Goal: Transaction & Acquisition: Obtain resource

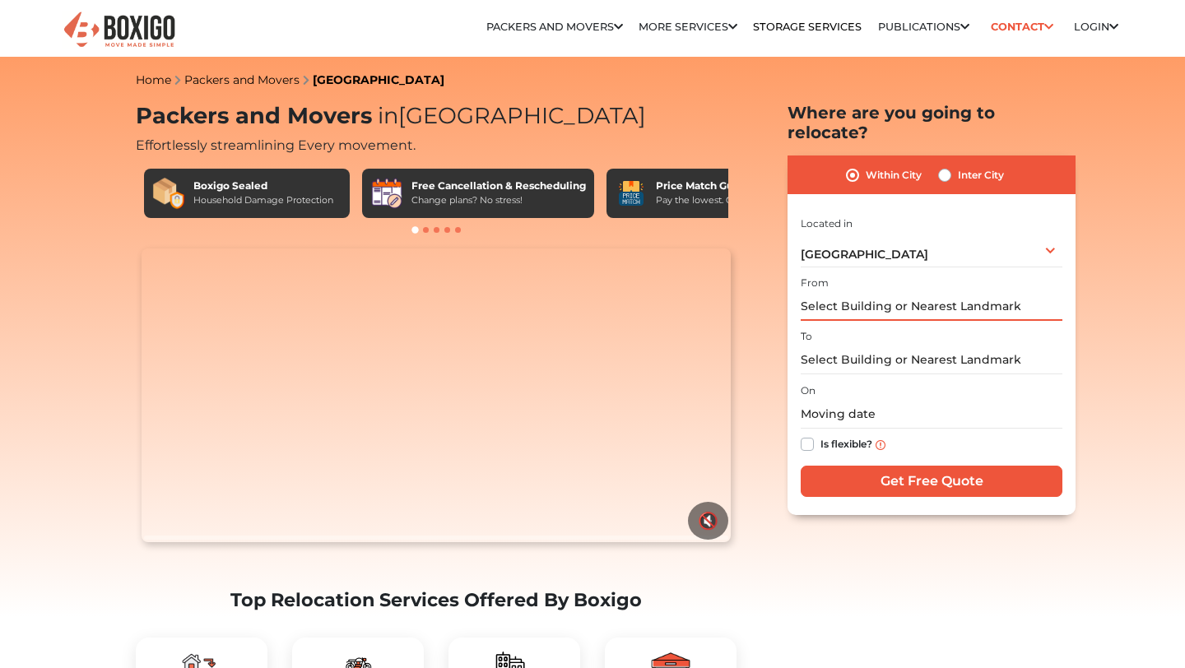
click at [887, 292] on input "text" at bounding box center [932, 306] width 262 height 29
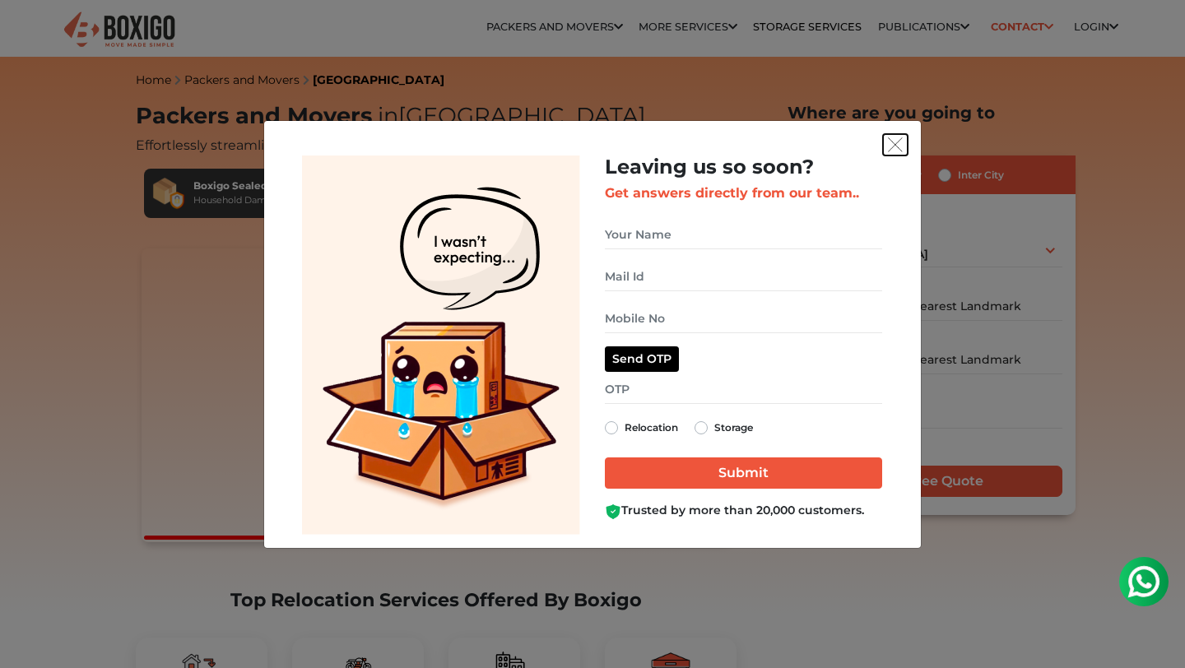
click at [892, 144] on img "get free quote dialog" at bounding box center [895, 144] width 15 height 15
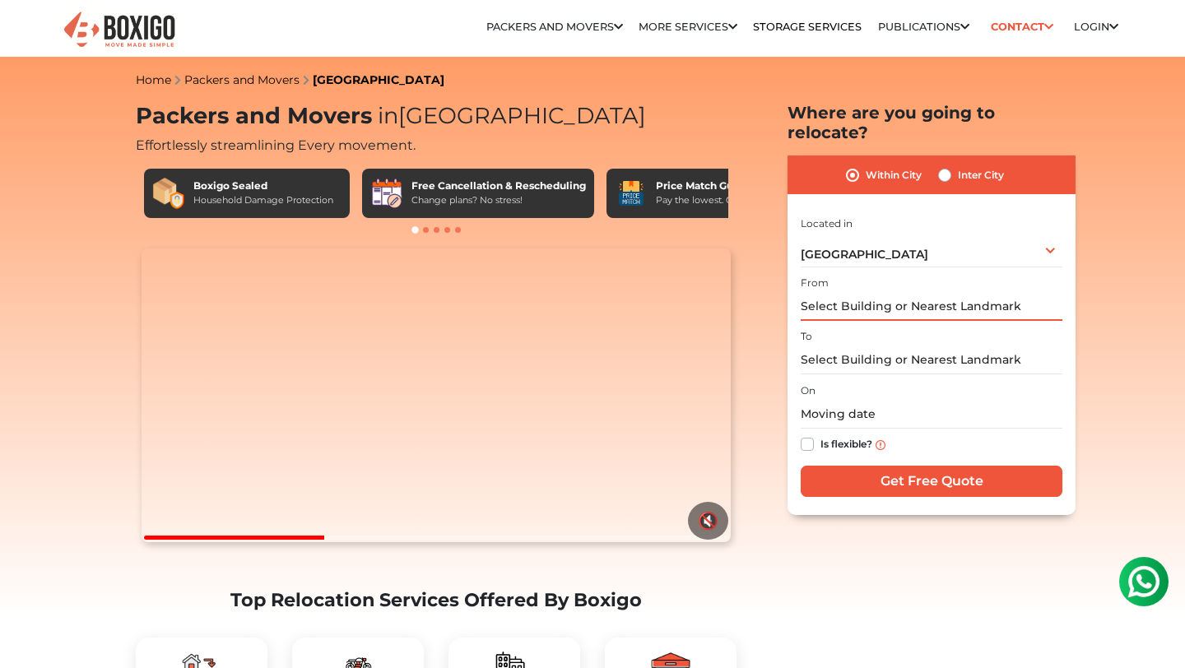
click at [836, 295] on input "text" at bounding box center [932, 306] width 262 height 29
paste input "[STREET_ADDRESS]"
drag, startPoint x: 866, startPoint y: 286, endPoint x: 740, endPoint y: 292, distance: 125.2
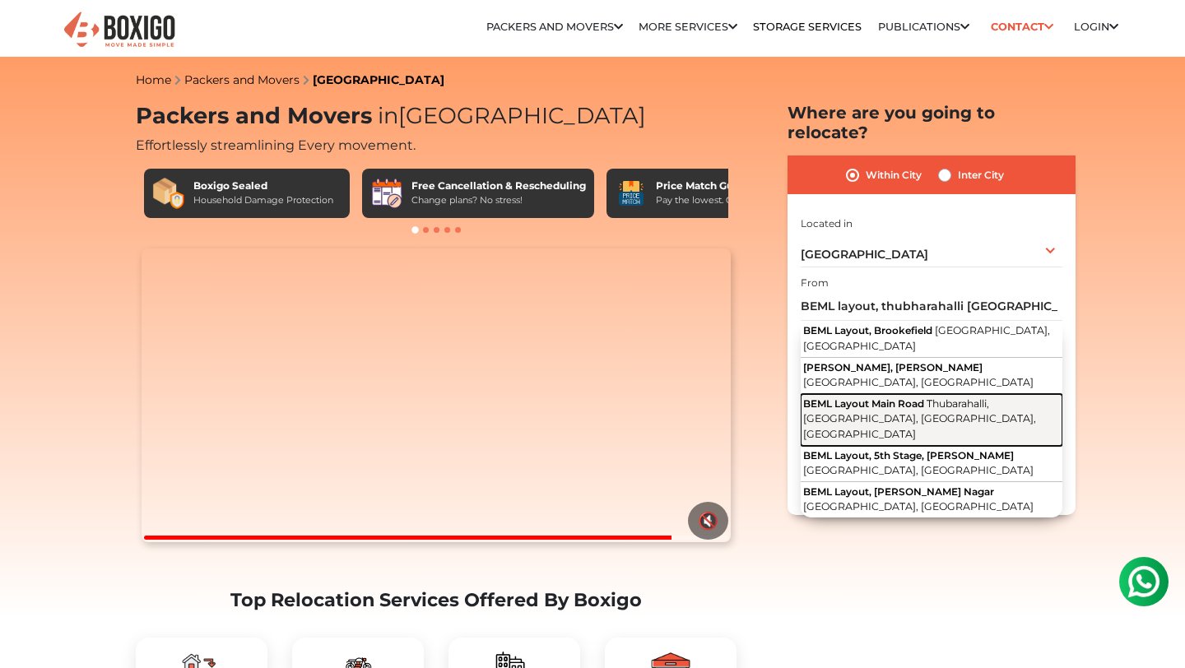
click at [894, 397] on span "Thubarahalli, [GEOGRAPHIC_DATA], [GEOGRAPHIC_DATA], [GEOGRAPHIC_DATA]" at bounding box center [919, 418] width 233 height 43
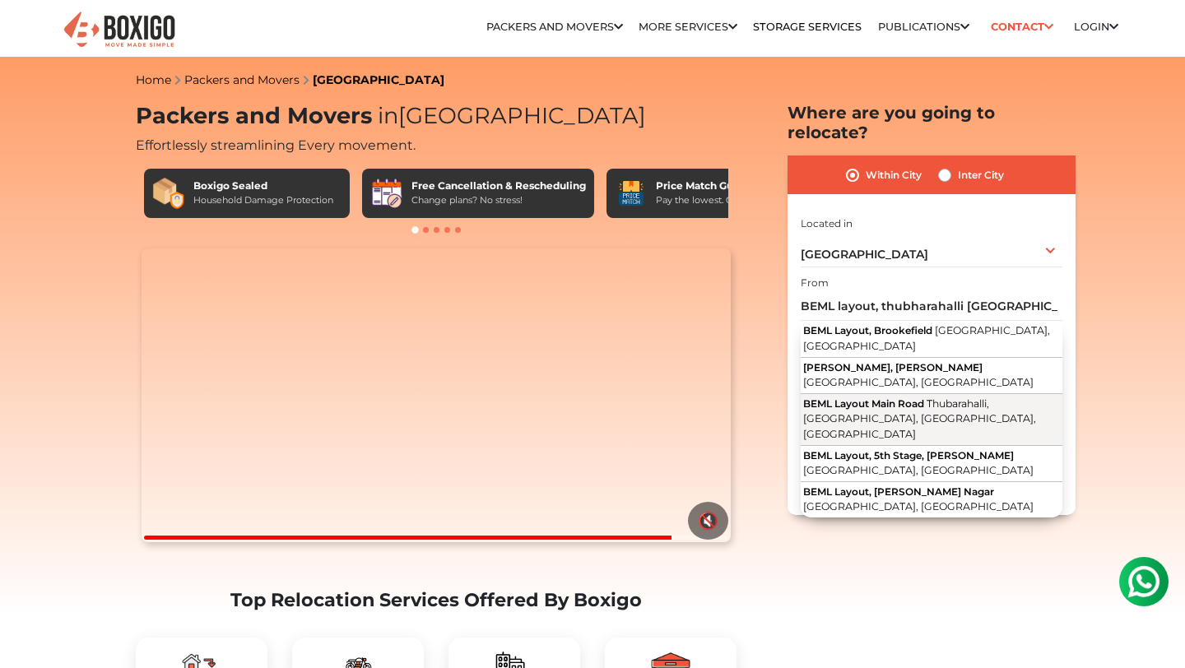
type input "[GEOGRAPHIC_DATA], [GEOGRAPHIC_DATA], [GEOGRAPHIC_DATA]"
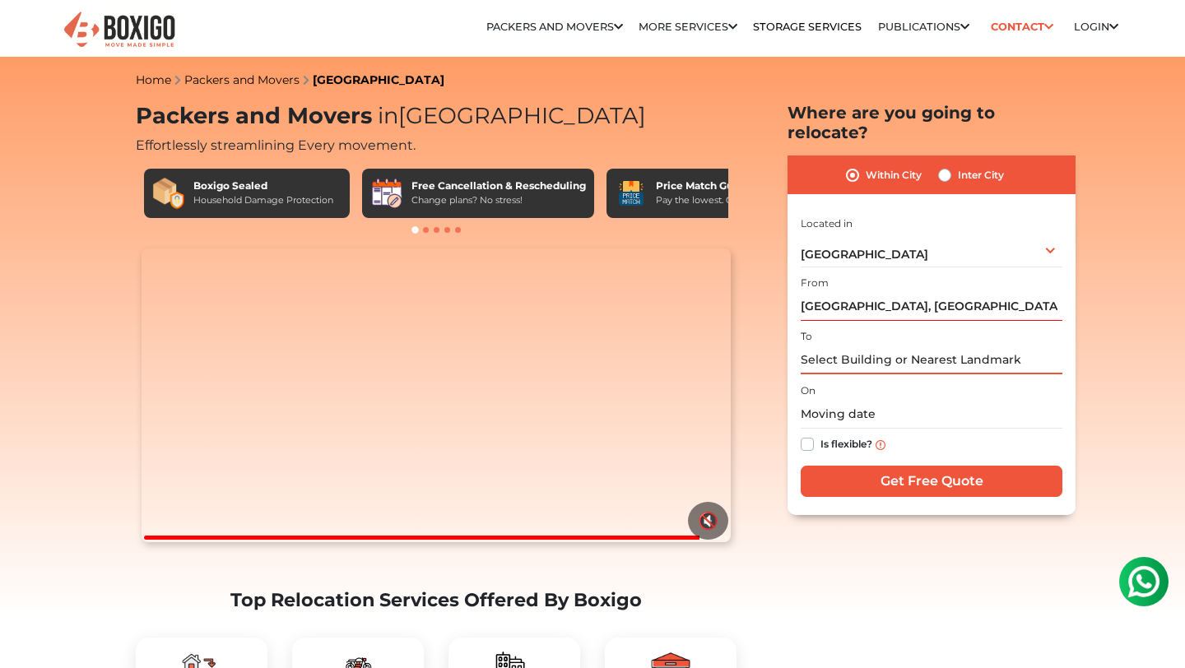
click at [852, 346] on input "text" at bounding box center [932, 360] width 262 height 29
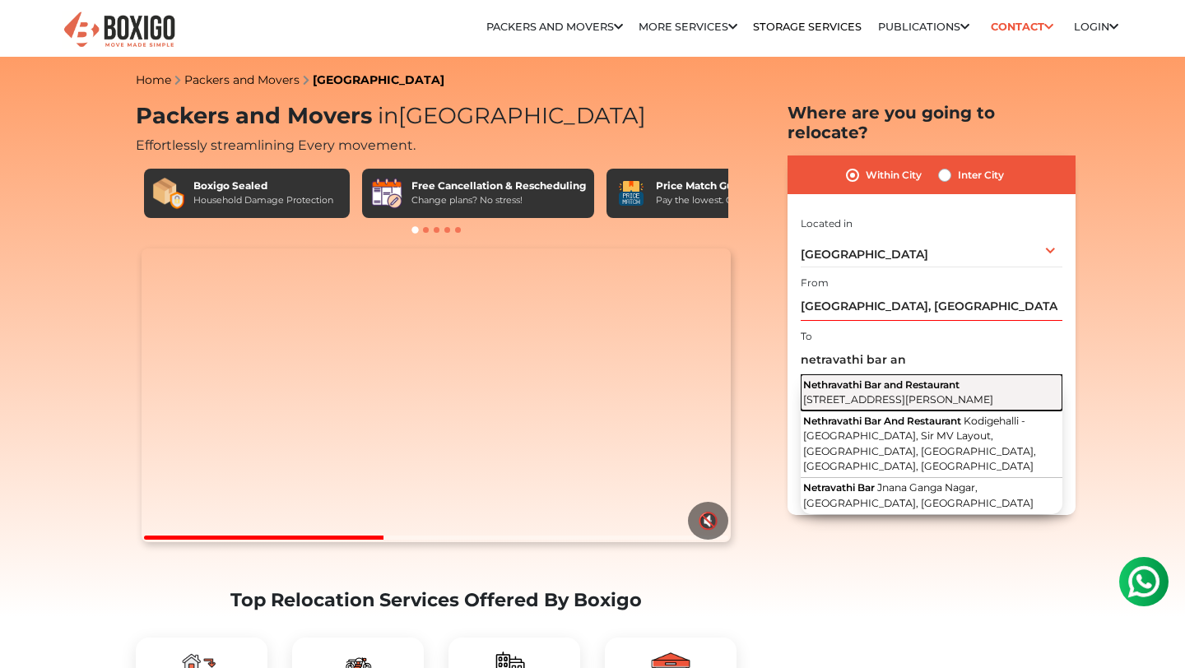
click at [889, 393] on span "[STREET_ADDRESS][PERSON_NAME]" at bounding box center [898, 399] width 190 height 12
type input "Nethravathi Bar and Restaurant, [STREET_ADDRESS][PERSON_NAME]"
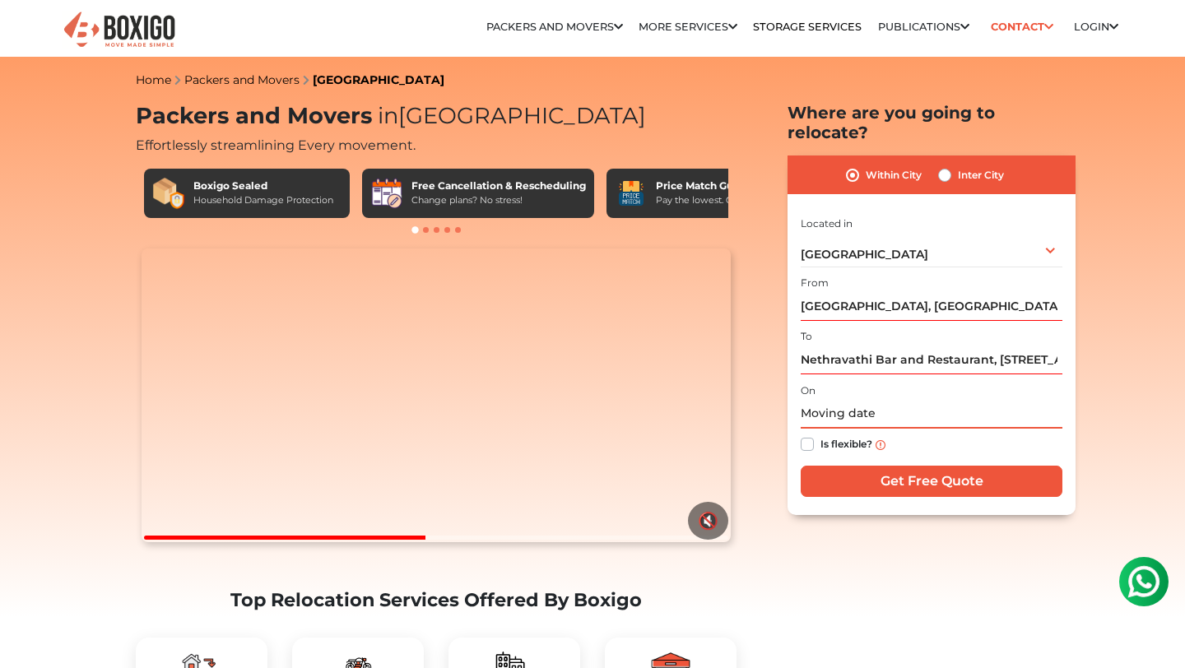
click at [839, 400] on input "text" at bounding box center [932, 414] width 262 height 29
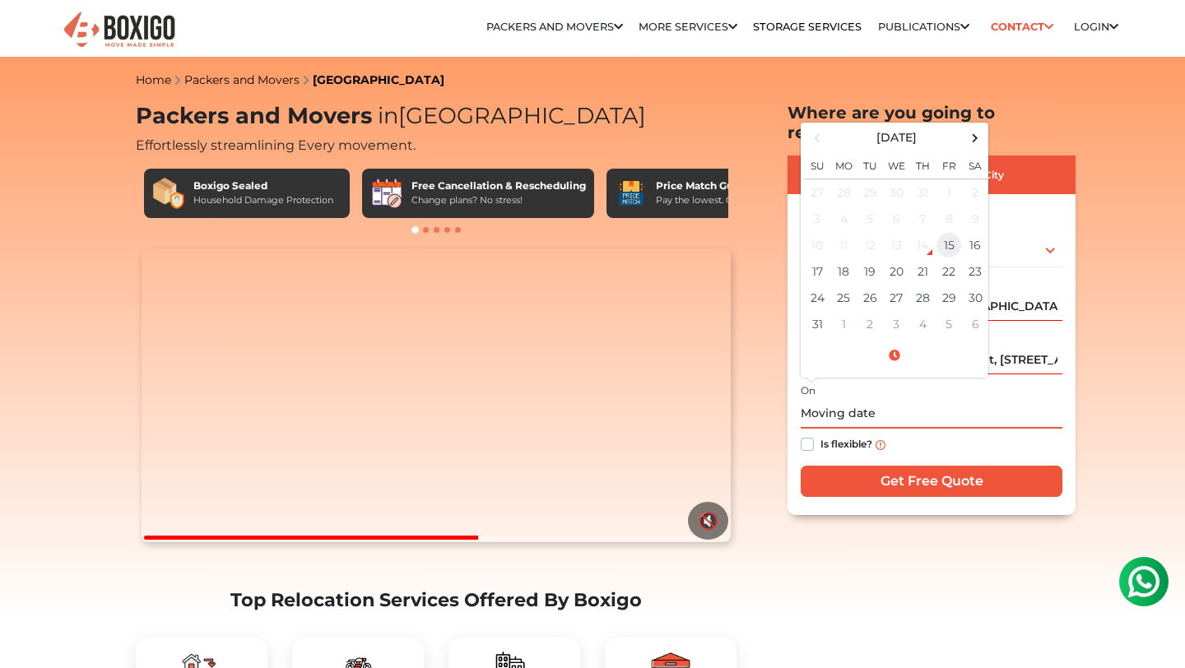
click at [949, 234] on td "15" at bounding box center [948, 245] width 26 height 26
type input "08/15/2025 1:43 PM"
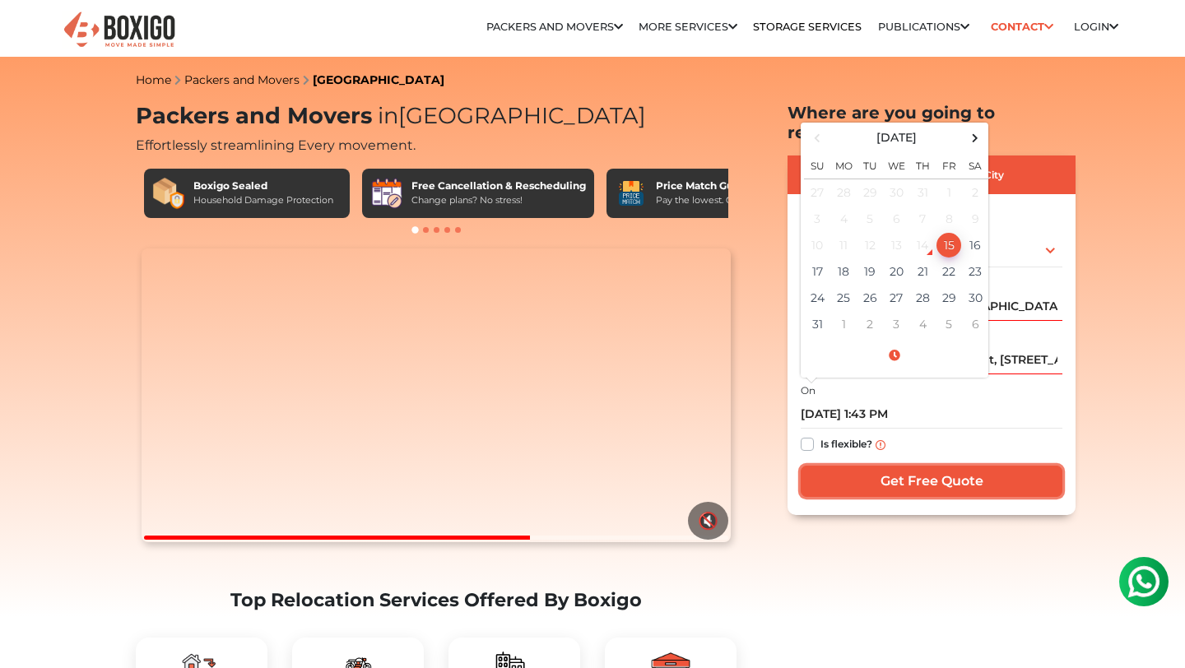
click at [880, 467] on input "Get Free Quote" at bounding box center [932, 481] width 262 height 31
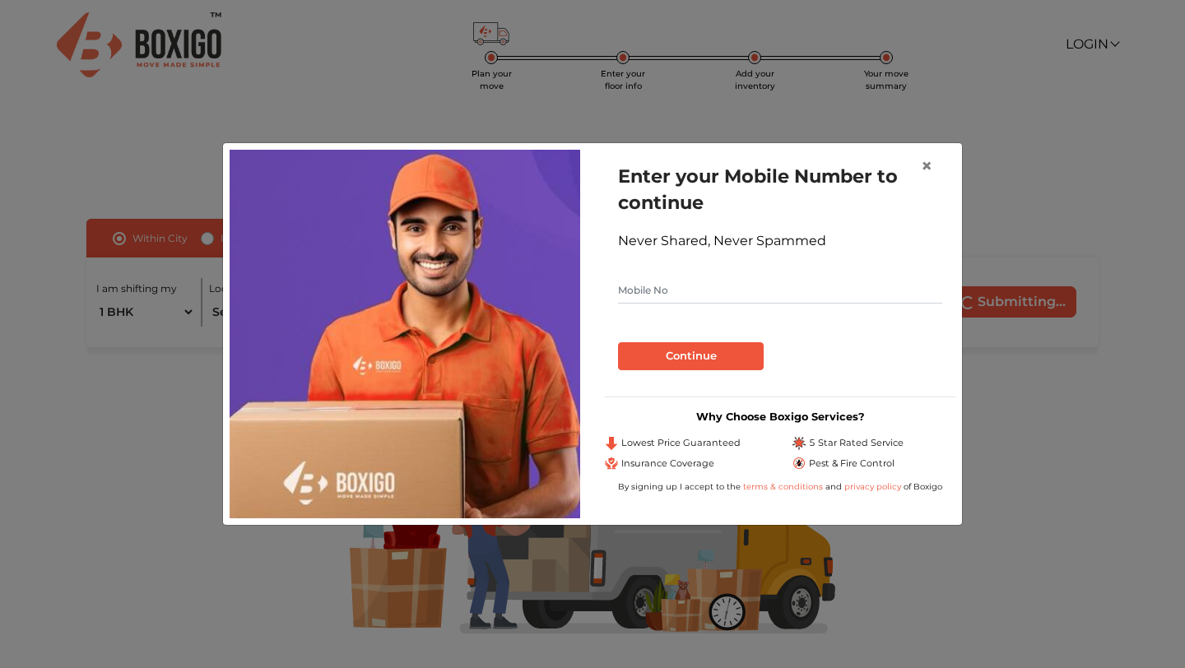
click at [953, 160] on div "Enter your Mobile Number to continue Never Shared, Never Spammed Continue" at bounding box center [780, 267] width 350 height 234
click at [932, 167] on button "×" at bounding box center [927, 166] width 38 height 46
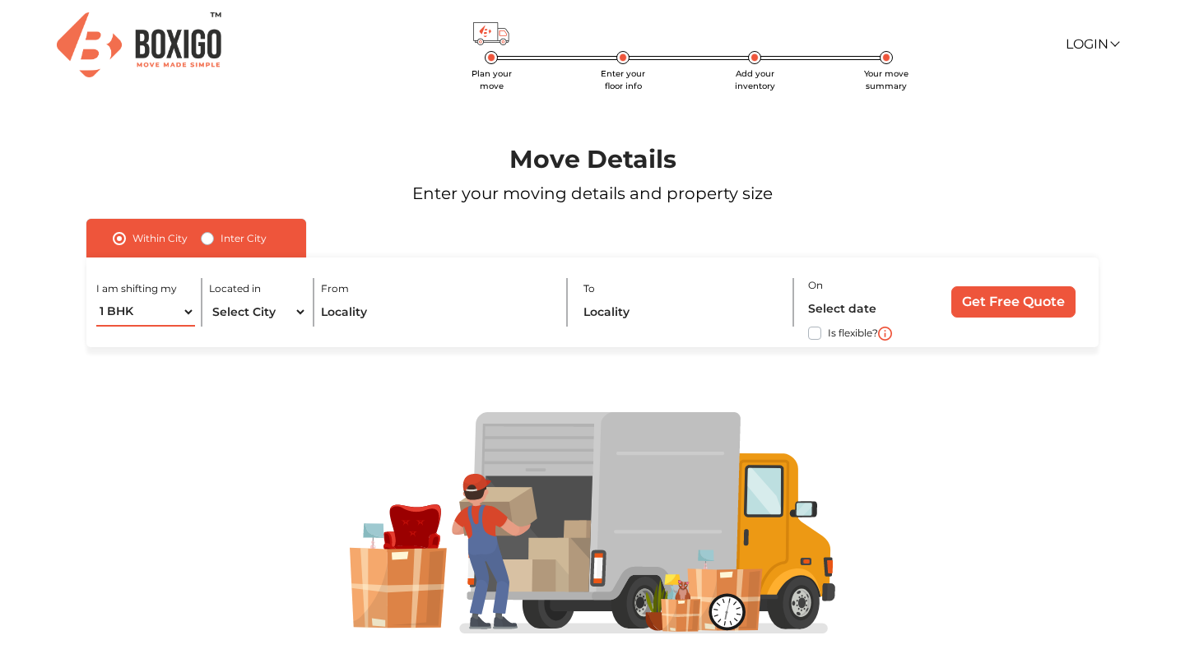
click at [142, 313] on select "1 BHK 2 BHK 3 BHK 3 + BHK FEW ITEMS" at bounding box center [145, 312] width 98 height 29
select select "FEW ITEMS"
click at [262, 309] on select "Select City [GEOGRAPHIC_DATA] [GEOGRAPHIC_DATA] [GEOGRAPHIC_DATA] [GEOGRAPHIC_D…" at bounding box center [258, 312] width 98 height 29
select select "[GEOGRAPHIC_DATA]"
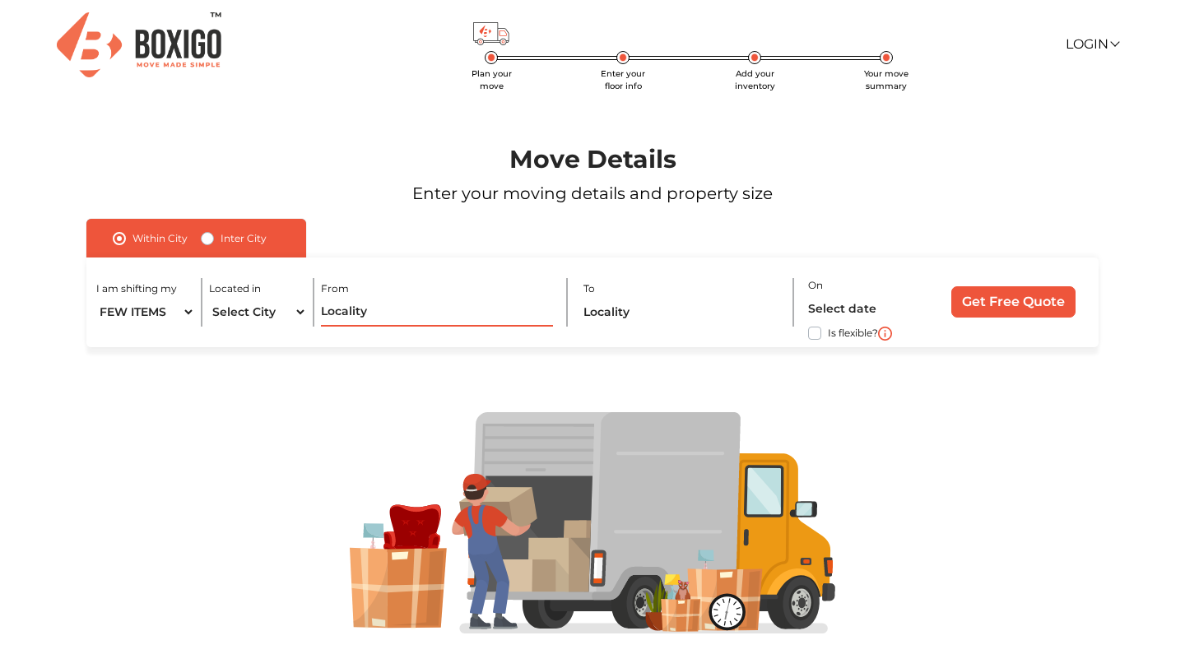
click at [359, 305] on input "text" at bounding box center [436, 312] width 231 height 29
paste input "[STREET_ADDRESS]"
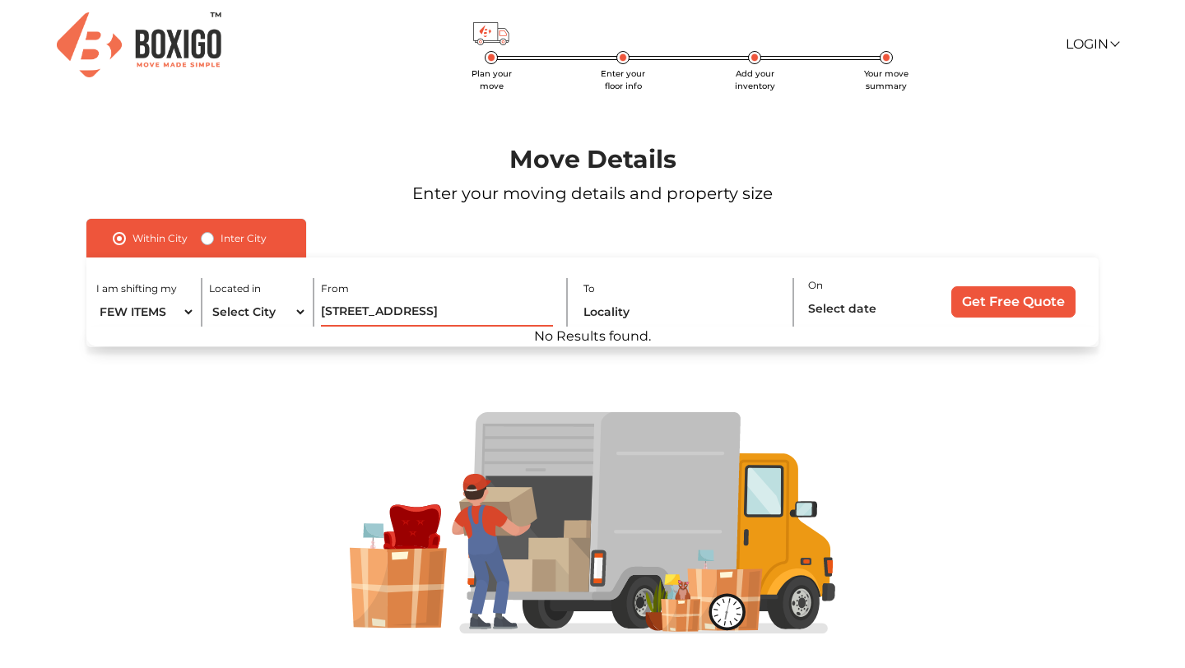
drag, startPoint x: 367, startPoint y: 312, endPoint x: 230, endPoint y: 319, distance: 137.6
click at [229, 319] on div "I am shifting my 1 BHK 2 BHK 3 BHK 3 + BHK FEW ITEMS Located in Select City [GE…" at bounding box center [592, 303] width 1012 height 90
drag, startPoint x: 321, startPoint y: 310, endPoint x: 453, endPoint y: 315, distance: 132.6
click at [453, 315] on input "[STREET_ADDRESS]" at bounding box center [436, 312] width 231 height 29
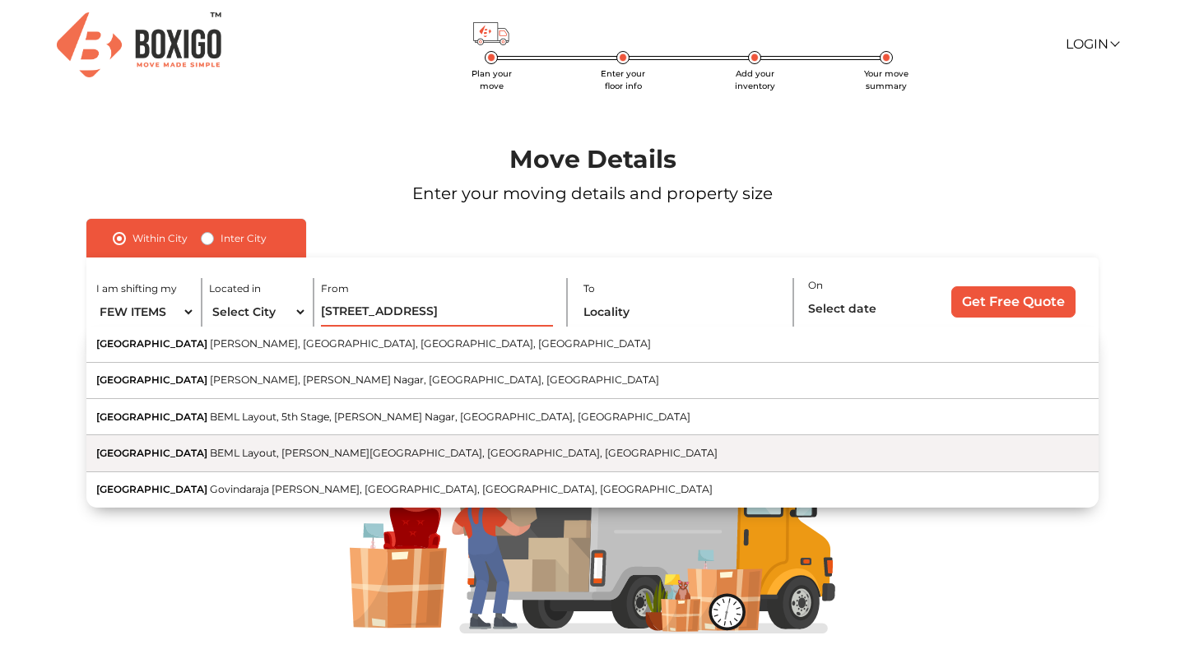
scroll to position [32, 0]
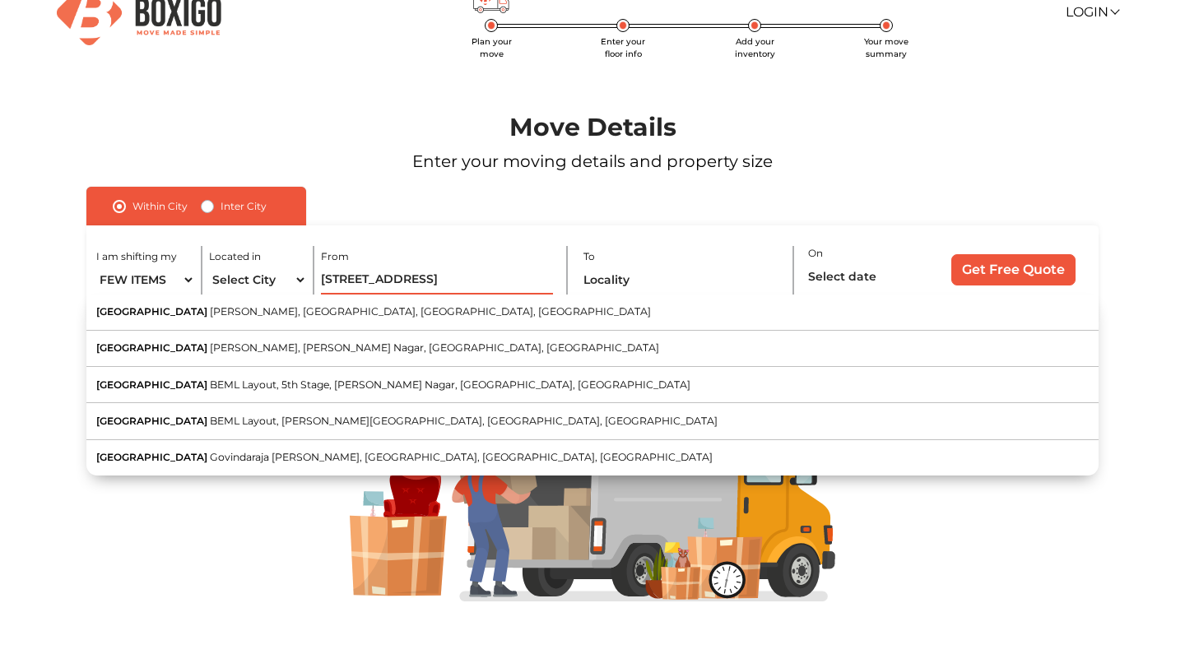
drag, startPoint x: 378, startPoint y: 281, endPoint x: 313, endPoint y: 281, distance: 65.0
click at [313, 281] on div "I am shifting my 1 BHK 2 BHK 3 BHK 3 + BHK FEW ITEMS Located in Select City [GE…" at bounding box center [592, 270] width 1012 height 90
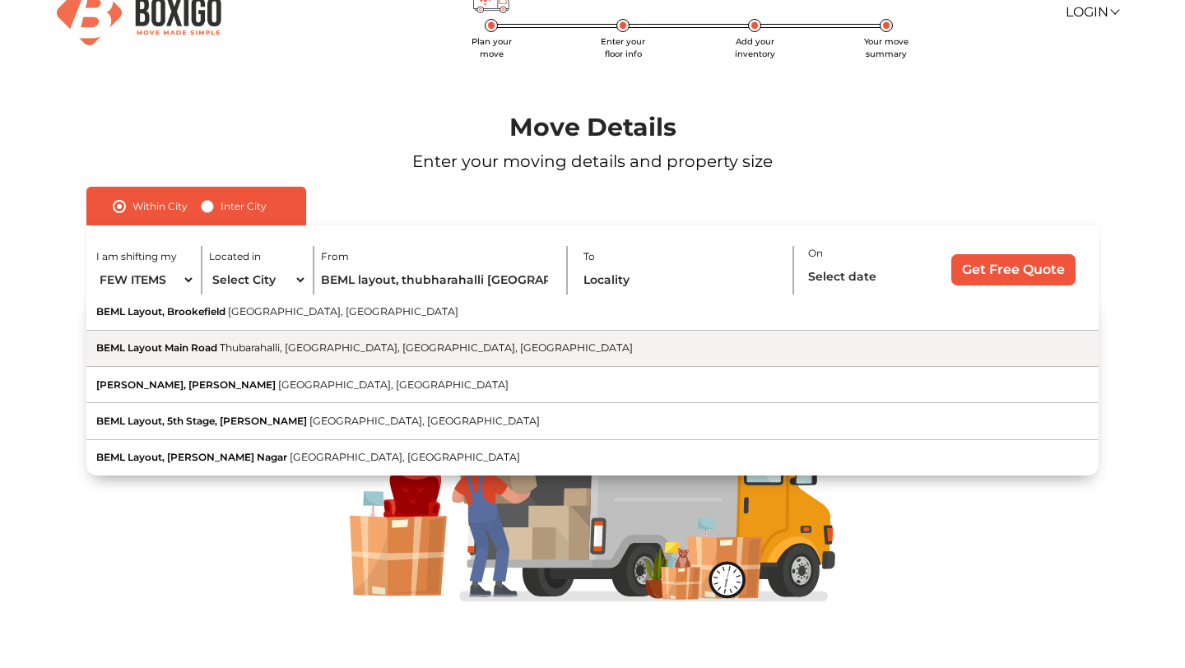
click at [325, 339] on button "BEML [GEOGRAPHIC_DATA], [GEOGRAPHIC_DATA], [GEOGRAPHIC_DATA]" at bounding box center [592, 349] width 1012 height 36
type input "[GEOGRAPHIC_DATA], [GEOGRAPHIC_DATA], [GEOGRAPHIC_DATA]"
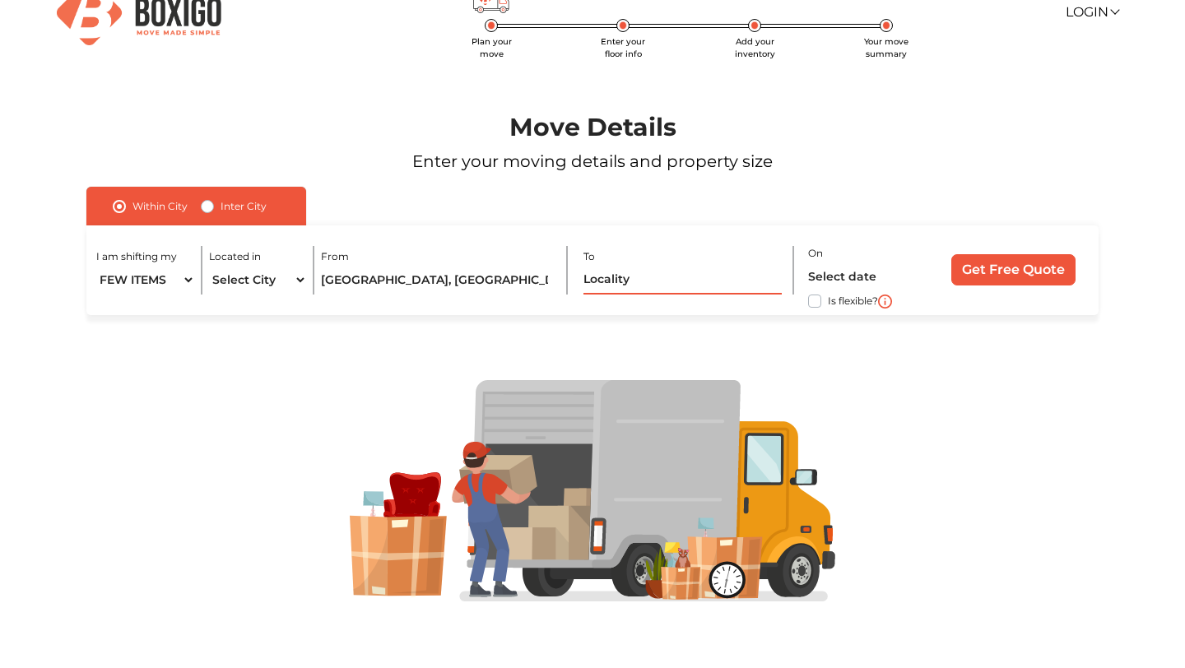
click at [643, 279] on input "text" at bounding box center [682, 280] width 198 height 29
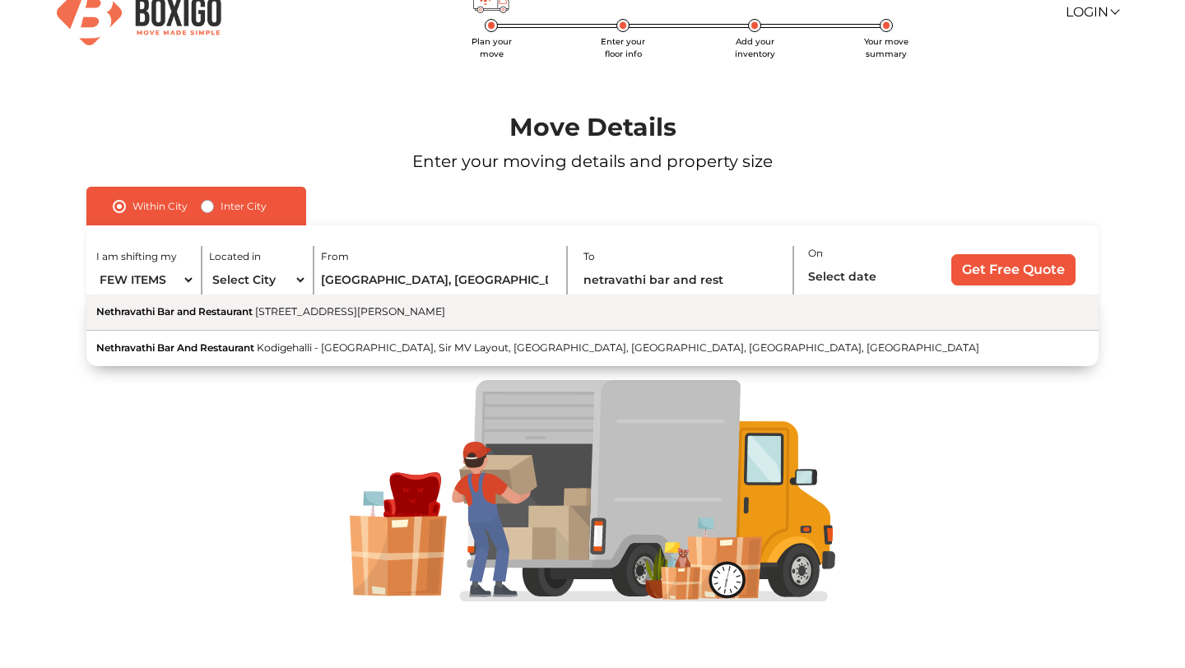
click at [378, 313] on span "[STREET_ADDRESS][PERSON_NAME]" at bounding box center [350, 311] width 190 height 12
type input "Nethravathi Bar and Restaurant, [STREET_ADDRESS][PERSON_NAME]"
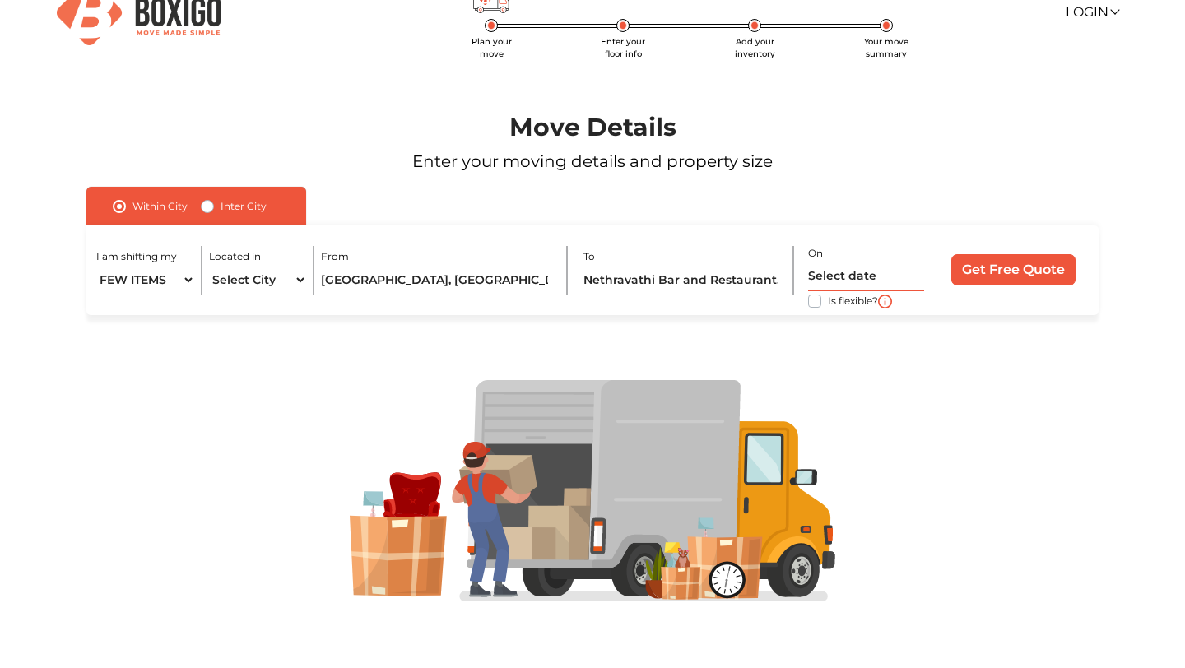
click at [852, 278] on input "text" at bounding box center [866, 276] width 117 height 29
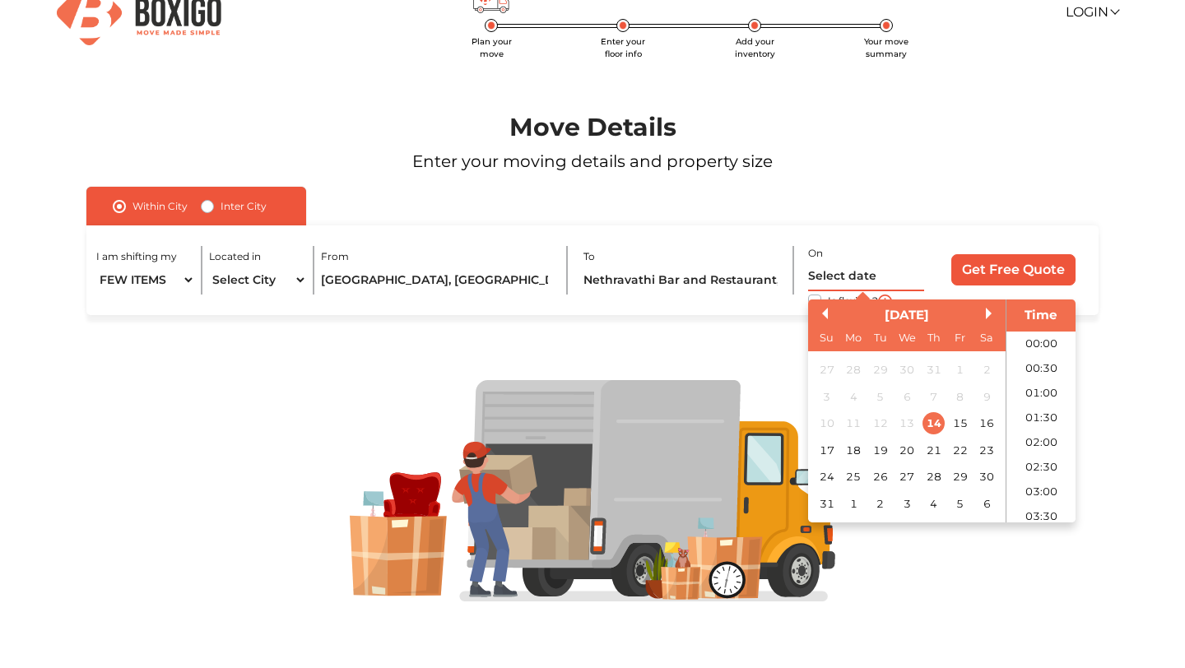
scroll to position [583, 0]
click at [934, 423] on div "14" at bounding box center [933, 423] width 22 height 22
click at [1042, 454] on li "14:00" at bounding box center [1041, 451] width 70 height 25
type input "[DATE] 2:00 PM"
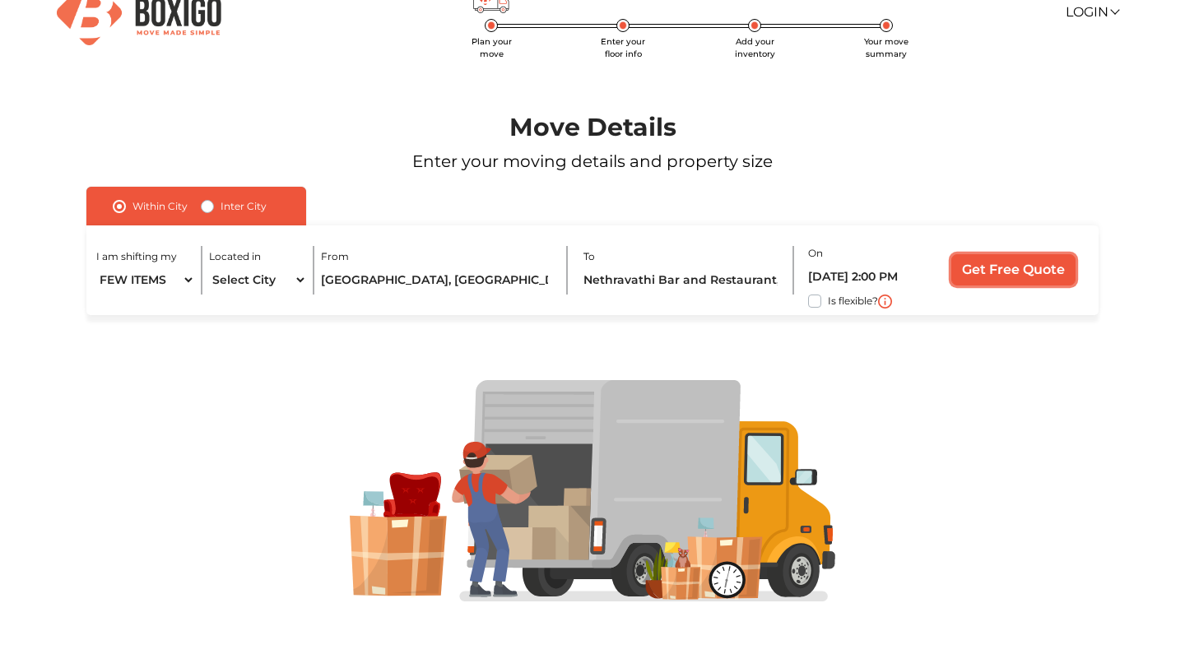
click at [1017, 283] on input "Get Free Quote" at bounding box center [1013, 269] width 124 height 31
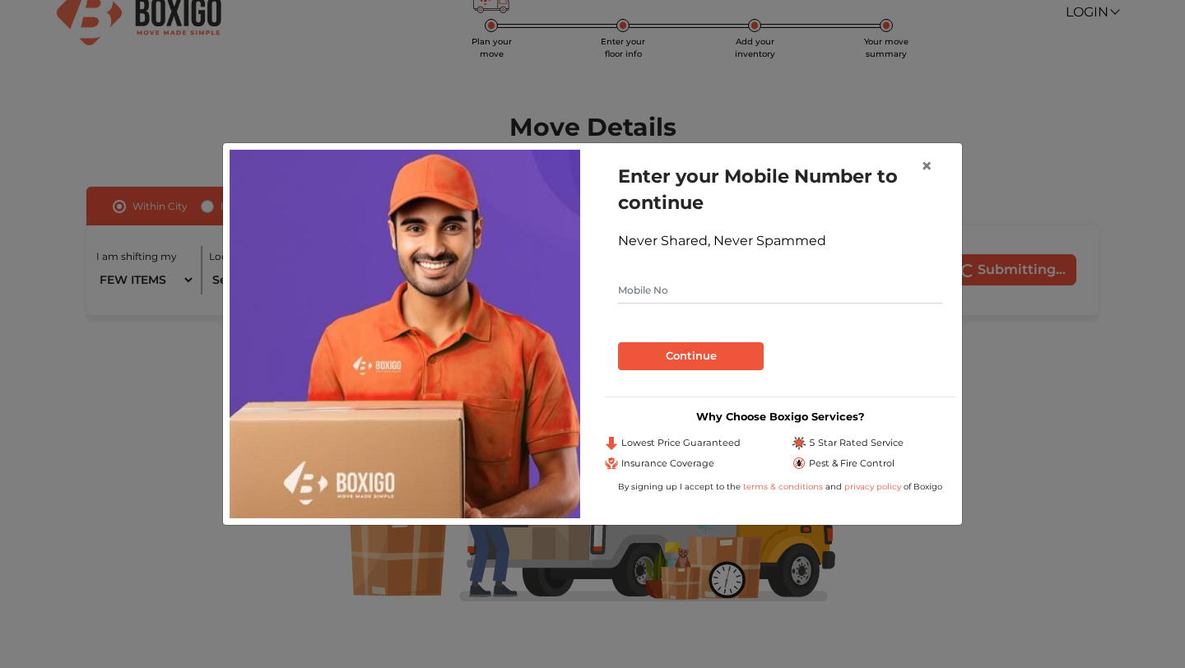
click at [733, 278] on input "text" at bounding box center [780, 290] width 324 height 26
type input "8699957675"
click at [707, 360] on button "Continue" at bounding box center [691, 356] width 146 height 28
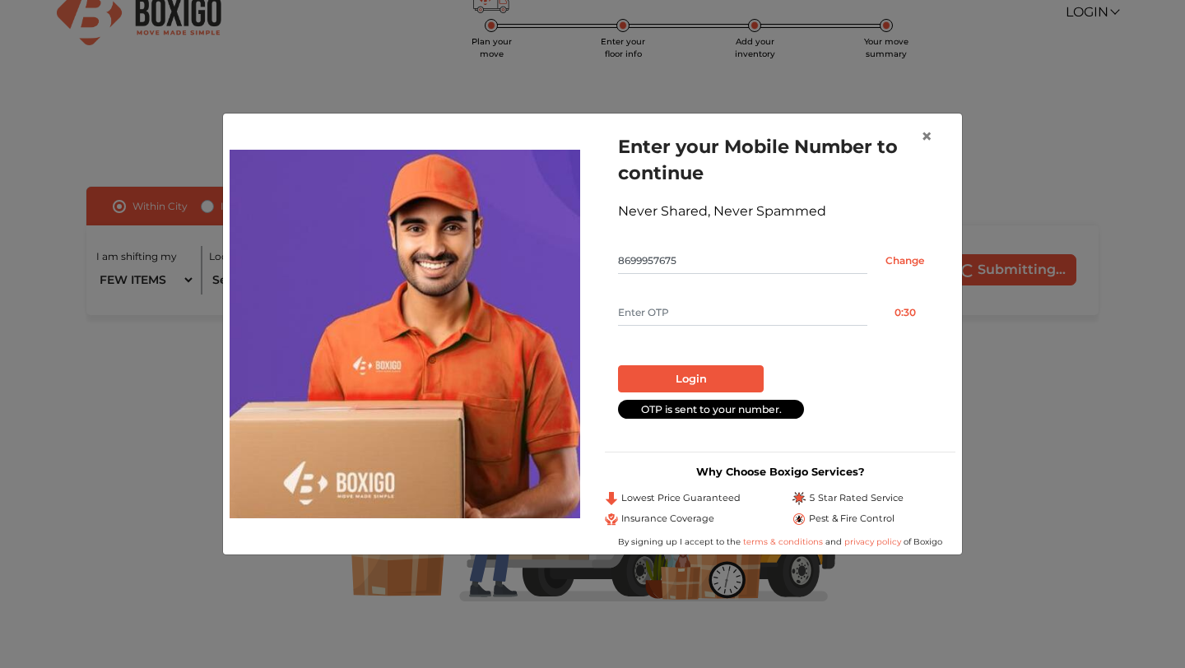
click at [675, 323] on input "text" at bounding box center [742, 312] width 249 height 26
type input "7218"
click at [694, 372] on button "Login" at bounding box center [691, 379] width 146 height 28
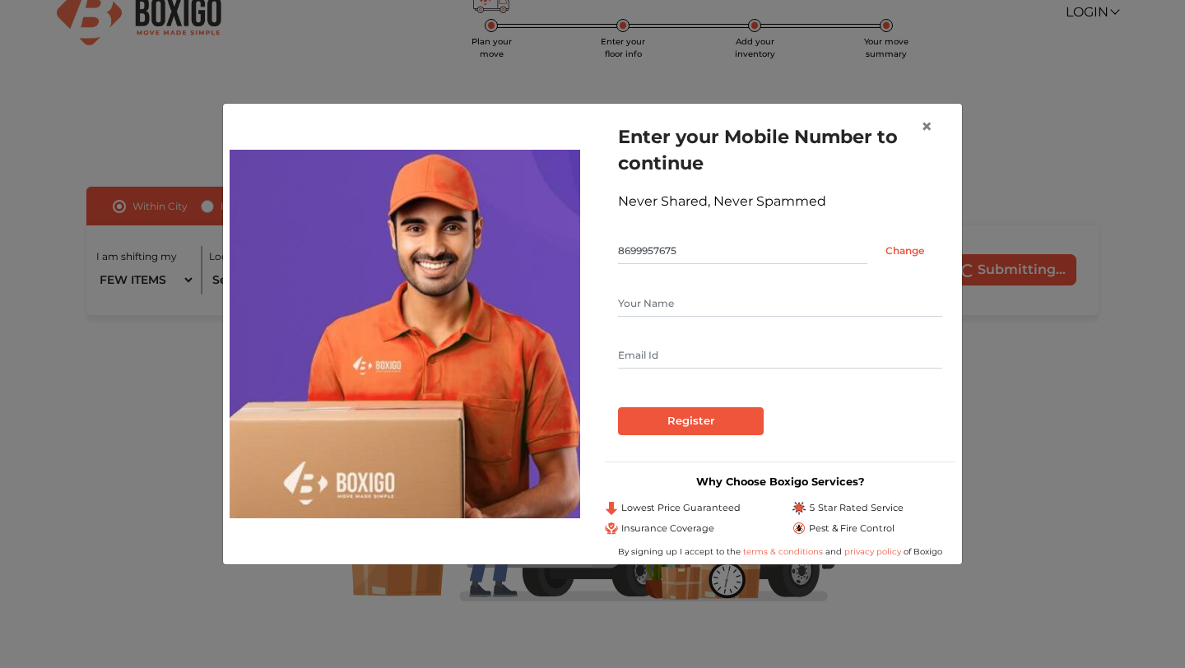
click at [664, 344] on input "text" at bounding box center [780, 355] width 324 height 26
click at [685, 433] on input "Register" at bounding box center [691, 421] width 146 height 28
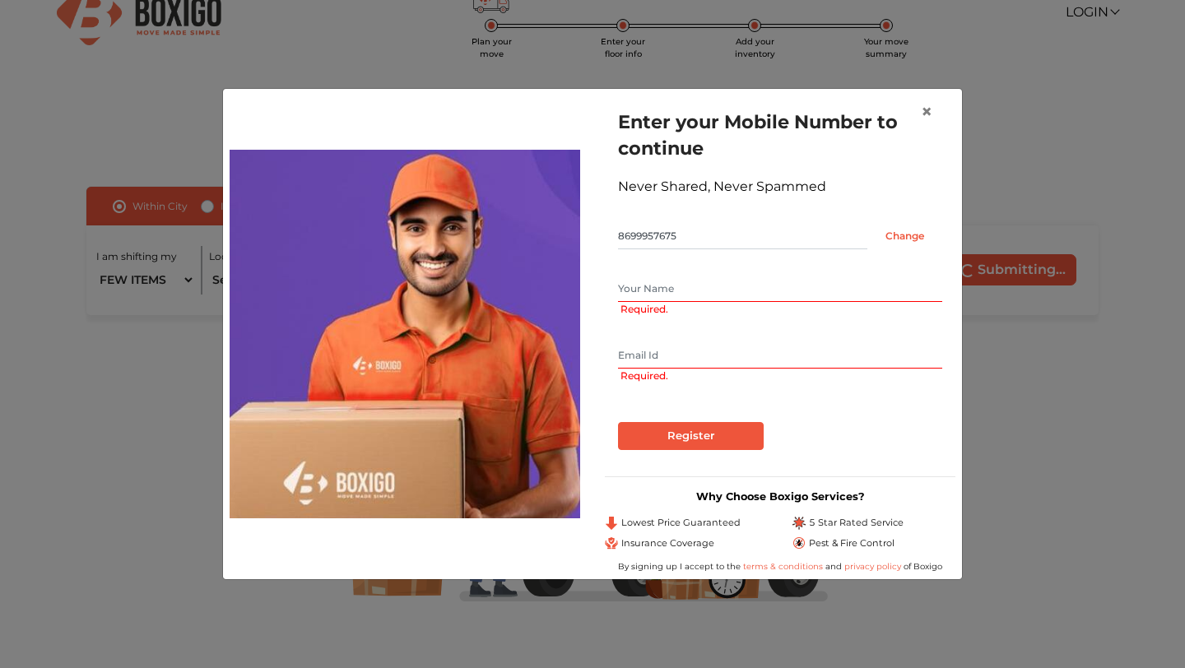
click at [660, 308] on span "Required." at bounding box center [781, 309] width 322 height 15
click at [660, 294] on input "text" at bounding box center [780, 289] width 324 height 26
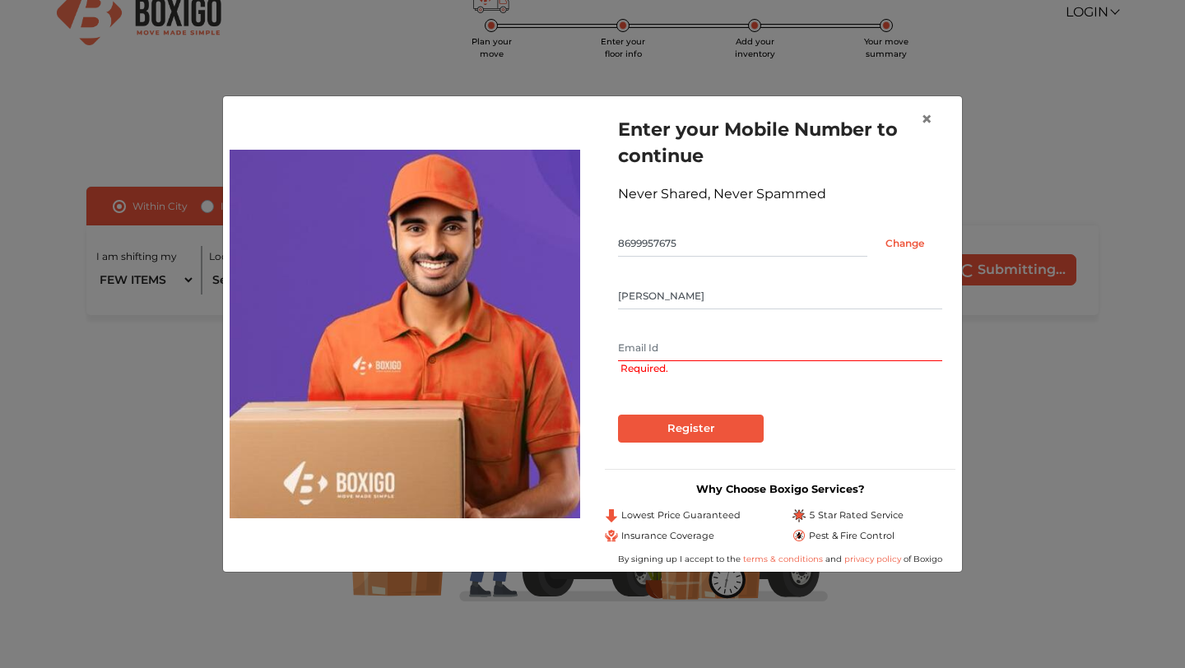
type input "[PERSON_NAME]"
click at [646, 347] on input "text" at bounding box center [780, 348] width 324 height 26
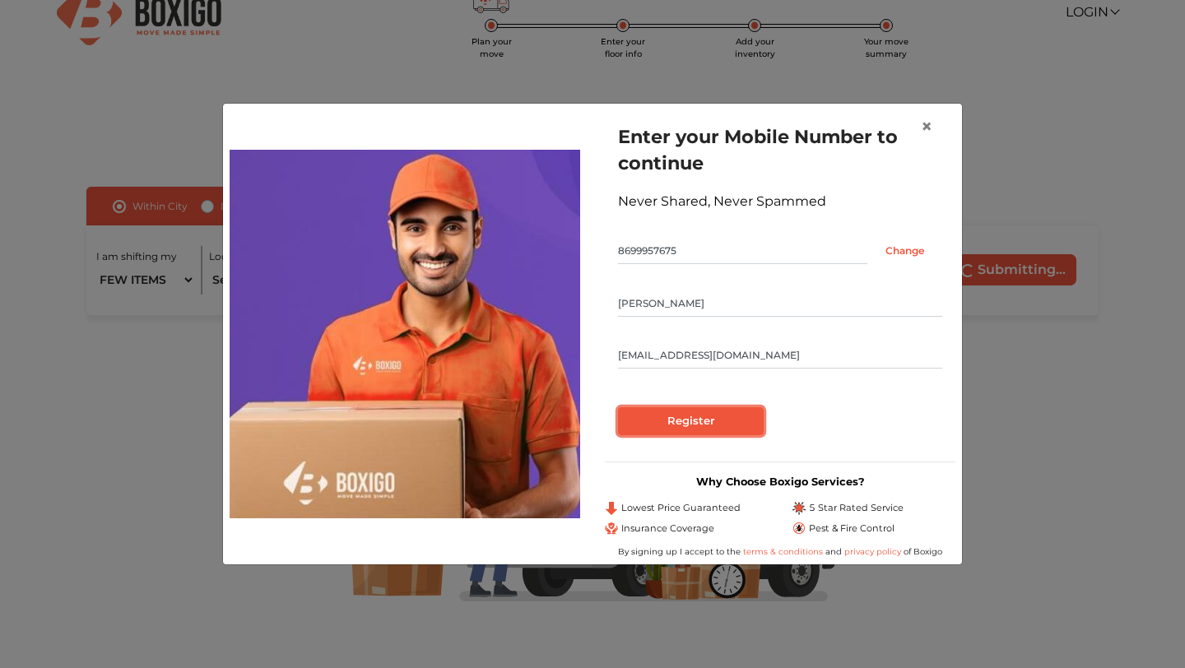
click at [664, 415] on input "Register" at bounding box center [691, 421] width 146 height 28
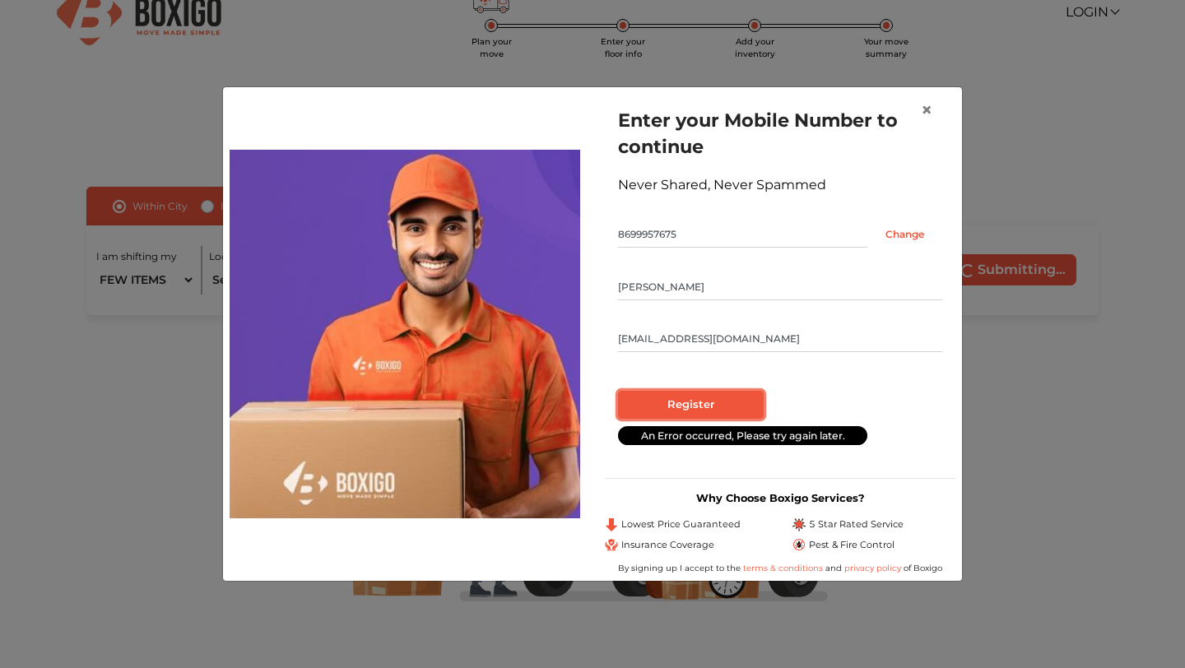
click at [718, 406] on input "Register" at bounding box center [691, 405] width 146 height 28
click at [662, 283] on input "[PERSON_NAME]" at bounding box center [780, 287] width 324 height 26
click at [745, 344] on input "[EMAIL_ADDRESS][DOMAIN_NAME]" at bounding box center [780, 339] width 324 height 26
type input "[EMAIL_ADDRESS][DOMAIN_NAME]"
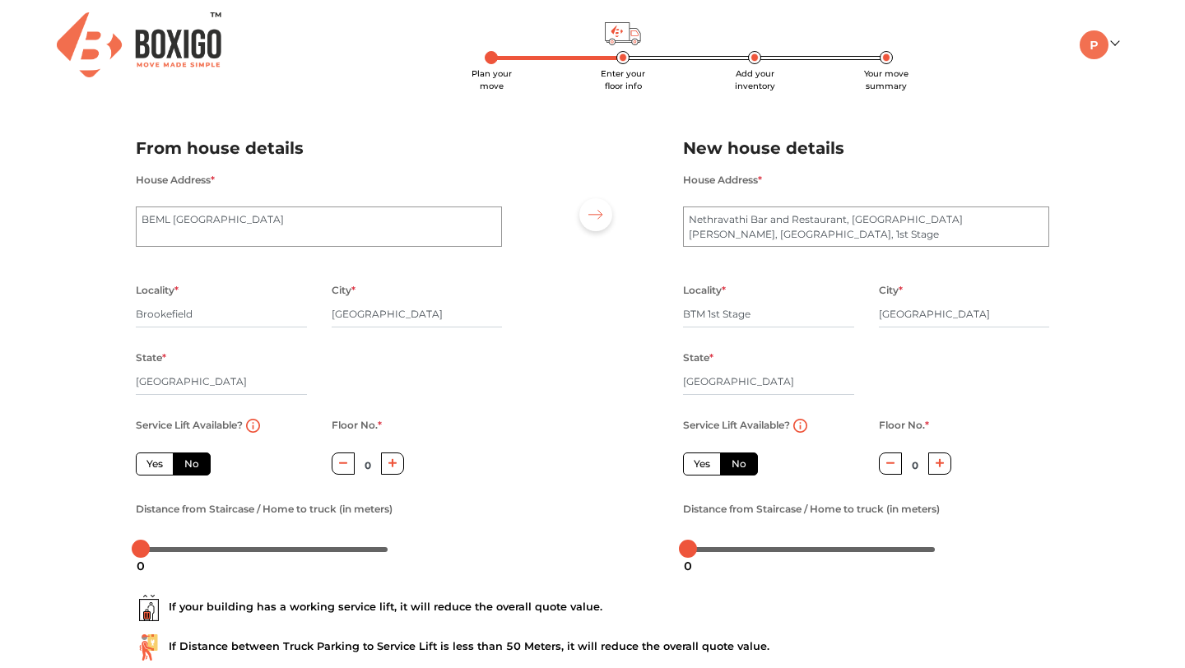
scroll to position [110, 0]
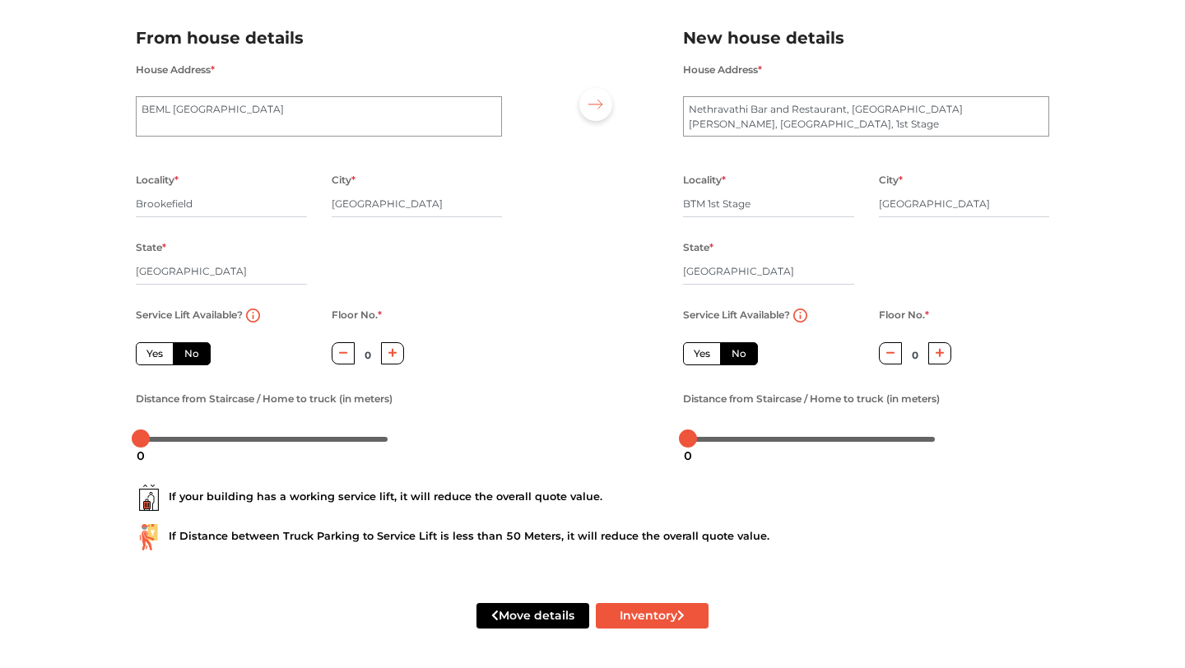
click at [192, 350] on label "No" at bounding box center [192, 353] width 38 height 23
click at [192, 350] on input "No" at bounding box center [189, 351] width 11 height 11
click at [675, 611] on button "Inventory" at bounding box center [652, 616] width 113 height 26
click at [661, 615] on button "Inventory" at bounding box center [652, 616] width 113 height 26
radio input "true"
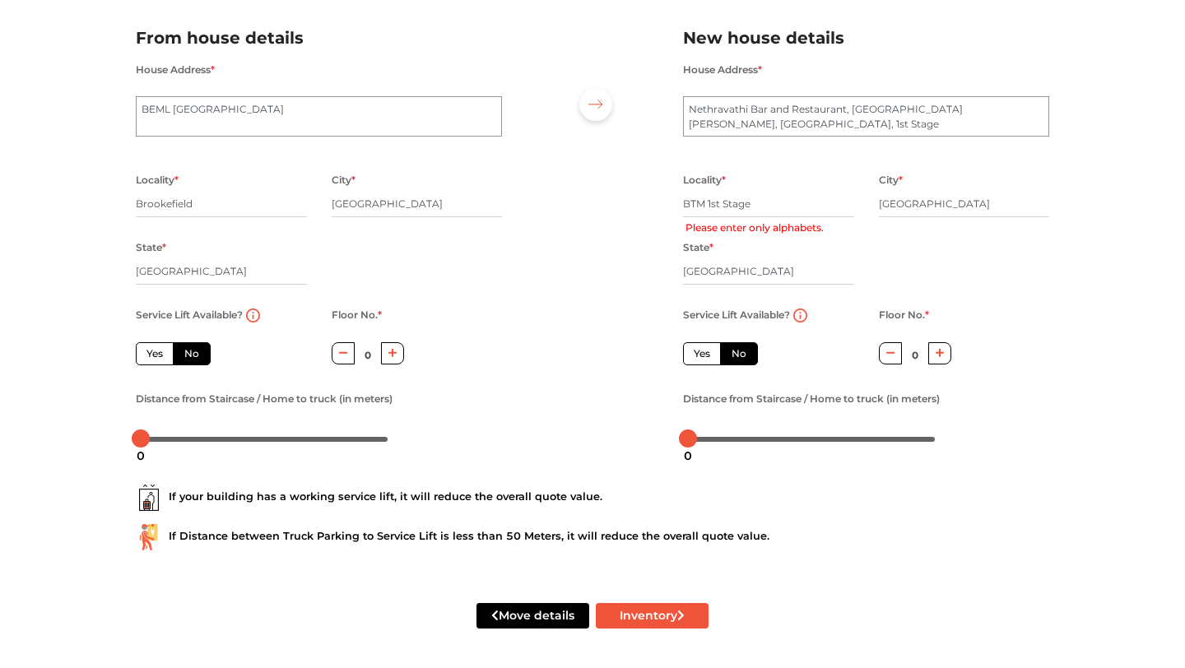
click at [393, 351] on icon "button" at bounding box center [392, 353] width 9 height 10
click at [344, 353] on icon "button" at bounding box center [343, 353] width 9 height 2
type input "0"
drag, startPoint x: 144, startPoint y: 438, endPoint x: 156, endPoint y: 440, distance: 11.8
click at [156, 440] on div at bounding box center [153, 438] width 18 height 18
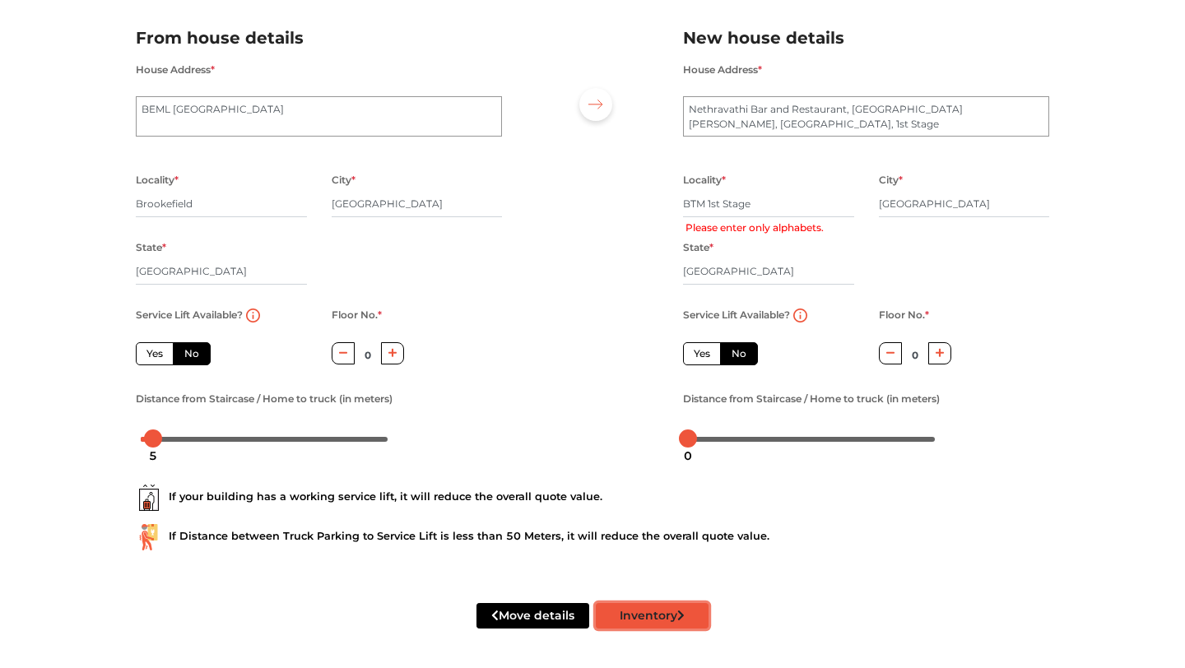
click at [660, 613] on button "Inventory" at bounding box center [652, 616] width 113 height 26
drag, startPoint x: 689, startPoint y: 439, endPoint x: 703, endPoint y: 438, distance: 14.8
click at [704, 438] on div at bounding box center [705, 438] width 18 height 18
click at [663, 609] on button "Inventory" at bounding box center [652, 616] width 113 height 26
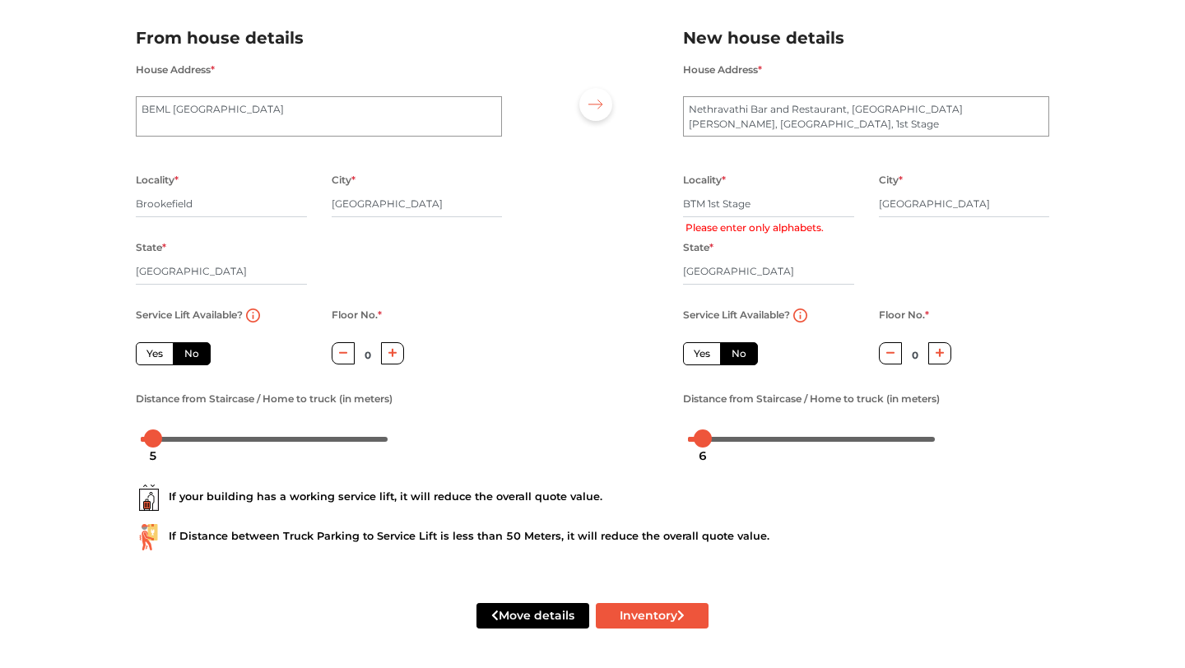
click at [702, 352] on label "Yes" at bounding box center [702, 353] width 38 height 23
click at [702, 352] on input "Yes" at bounding box center [699, 351] width 11 height 11
radio input "true"
click at [745, 349] on label "No" at bounding box center [739, 353] width 38 height 23
click at [742, 349] on input "No" at bounding box center [736, 351] width 11 height 11
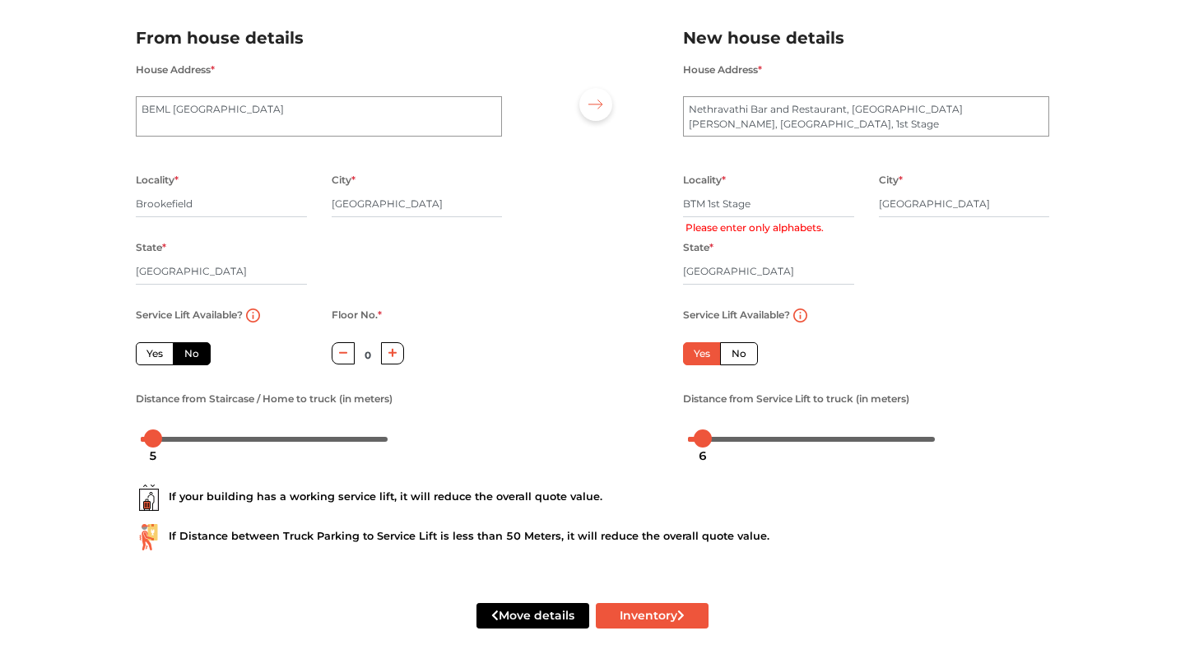
radio input "true"
click at [157, 356] on label "Yes" at bounding box center [155, 353] width 38 height 23
click at [157, 356] on input "Yes" at bounding box center [151, 351] width 11 height 11
radio input "true"
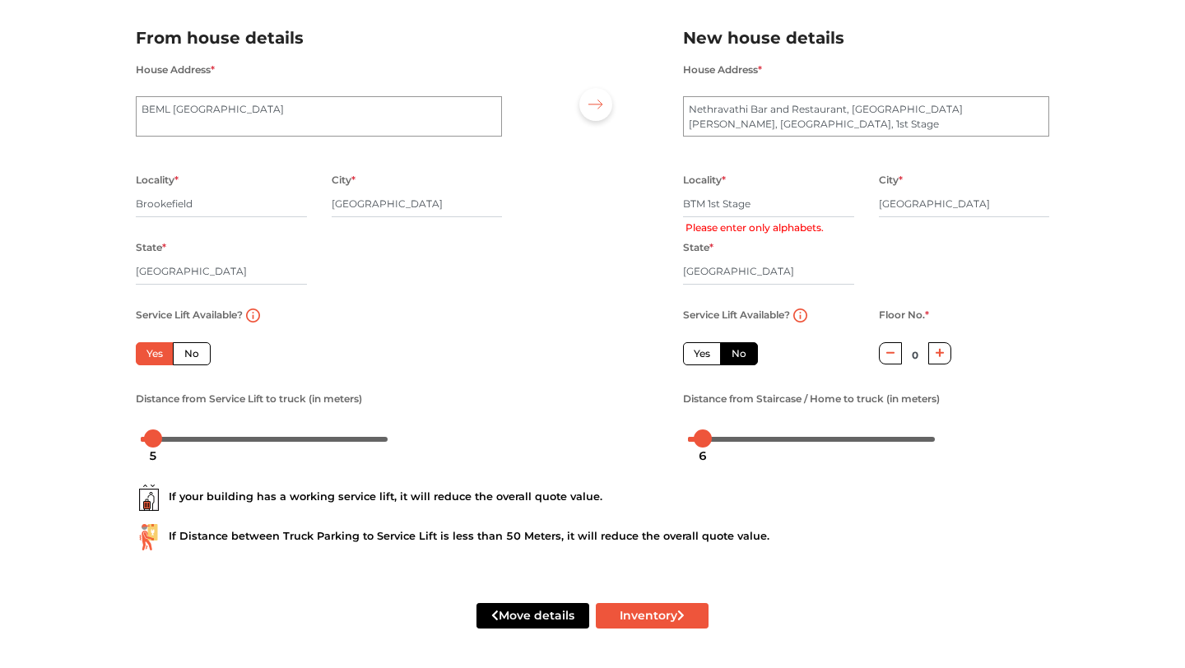
click at [192, 350] on label "No" at bounding box center [192, 353] width 38 height 23
click at [192, 350] on input "No" at bounding box center [189, 351] width 11 height 11
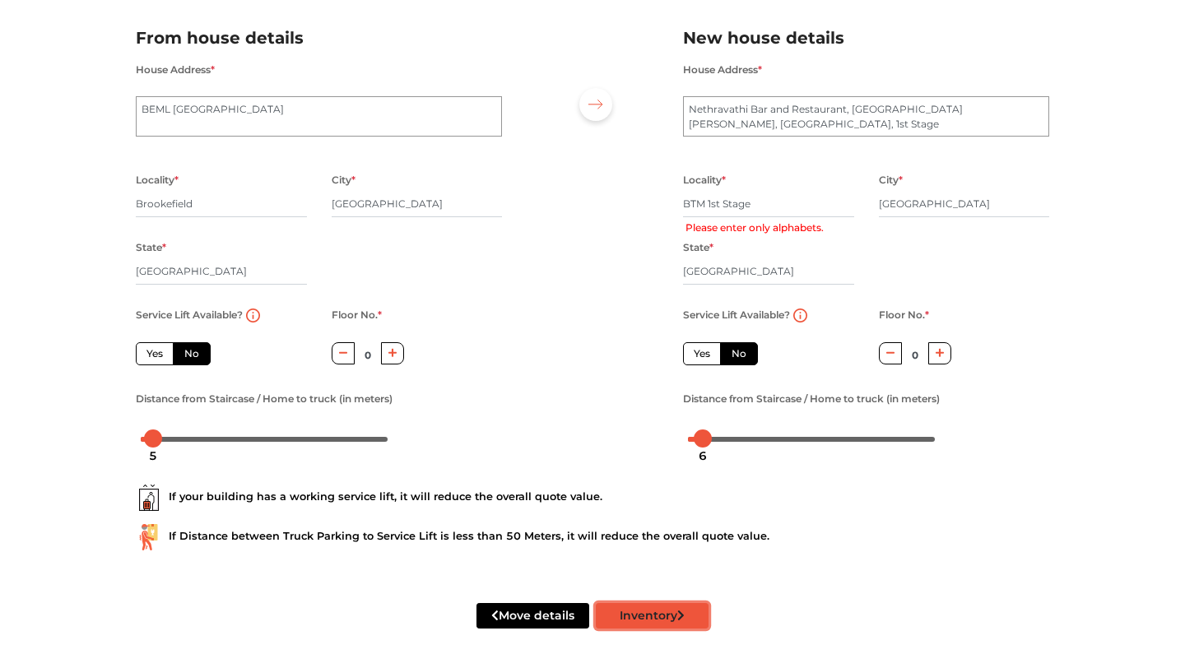
click at [656, 620] on button "Inventory" at bounding box center [652, 616] width 113 height 26
radio input "true"
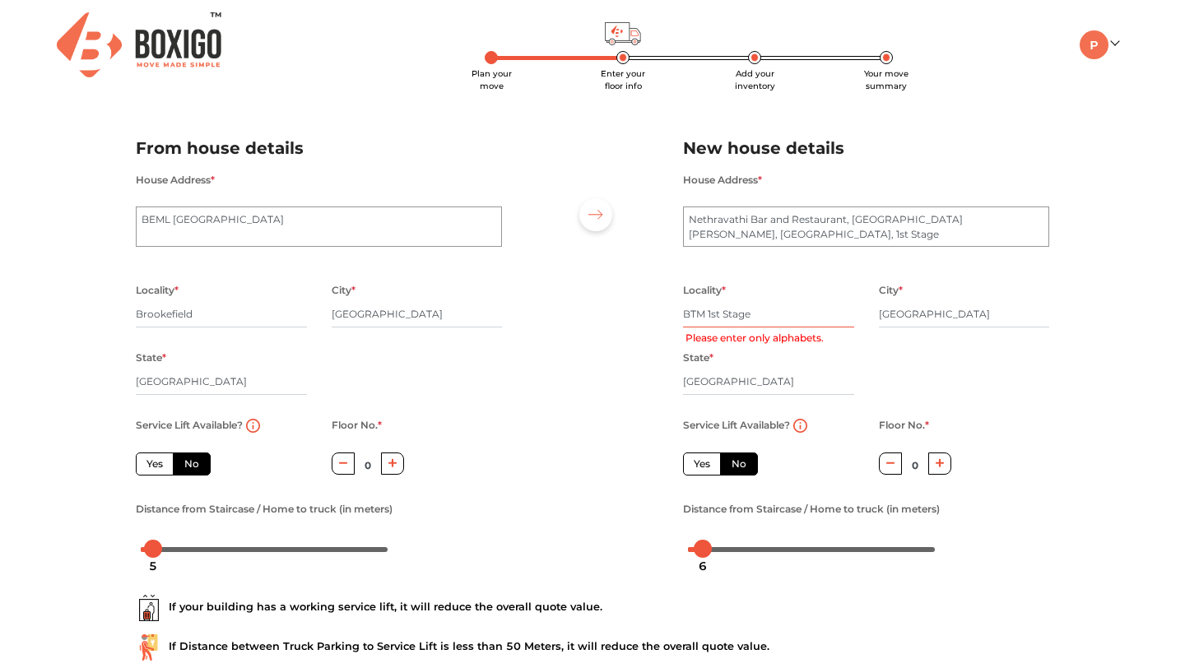
click at [768, 313] on input "BTM 1st Stage" at bounding box center [768, 314] width 171 height 26
drag, startPoint x: 712, startPoint y: 313, endPoint x: 762, endPoint y: 313, distance: 50.2
click at [762, 313] on input "BTM 1st Stage" at bounding box center [768, 314] width 171 height 26
type input "BTM 1"
radio input "true"
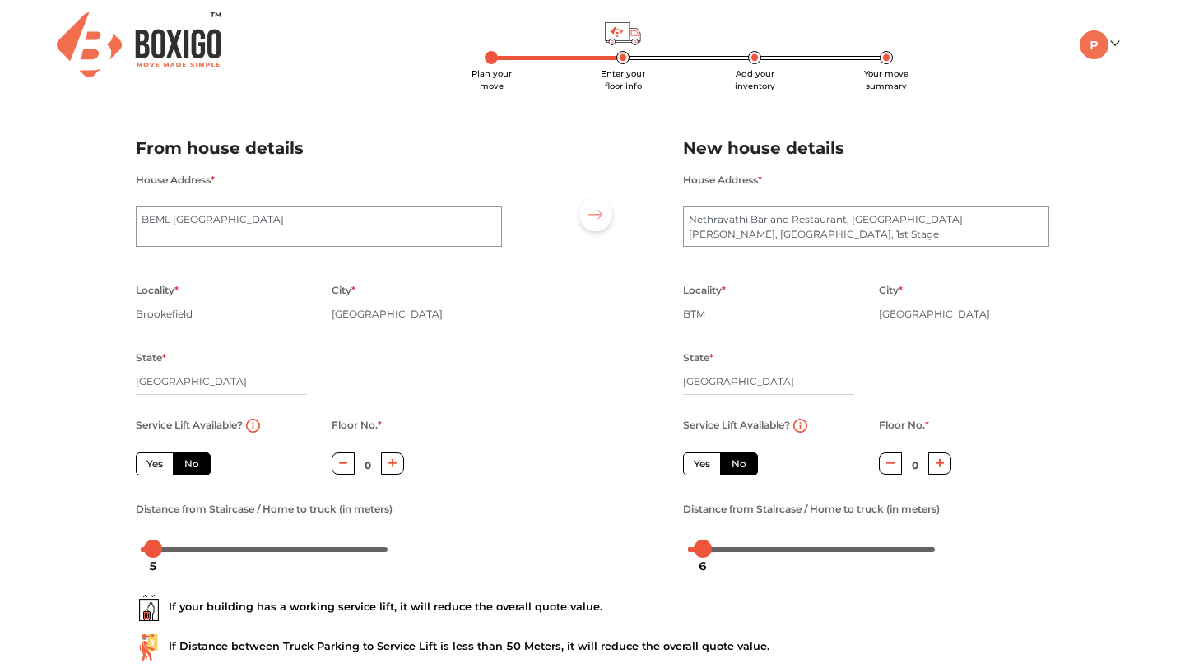
scroll to position [110, 0]
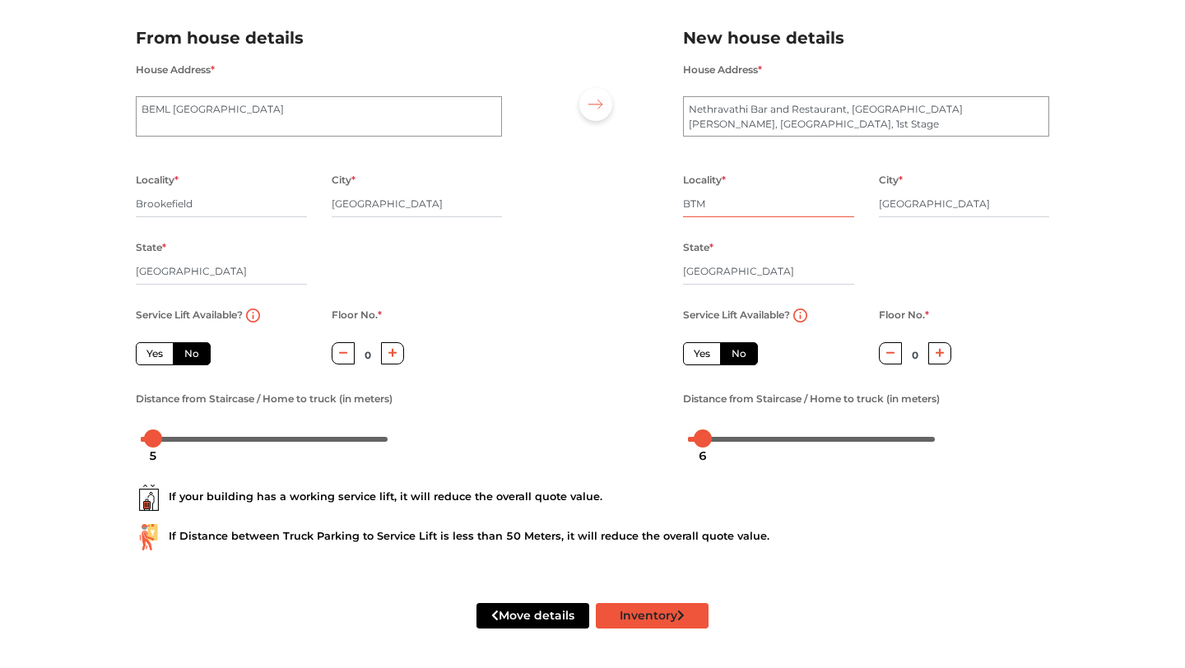
type input "BTM"
click at [649, 612] on button "Inventory" at bounding box center [652, 616] width 113 height 26
radio input "true"
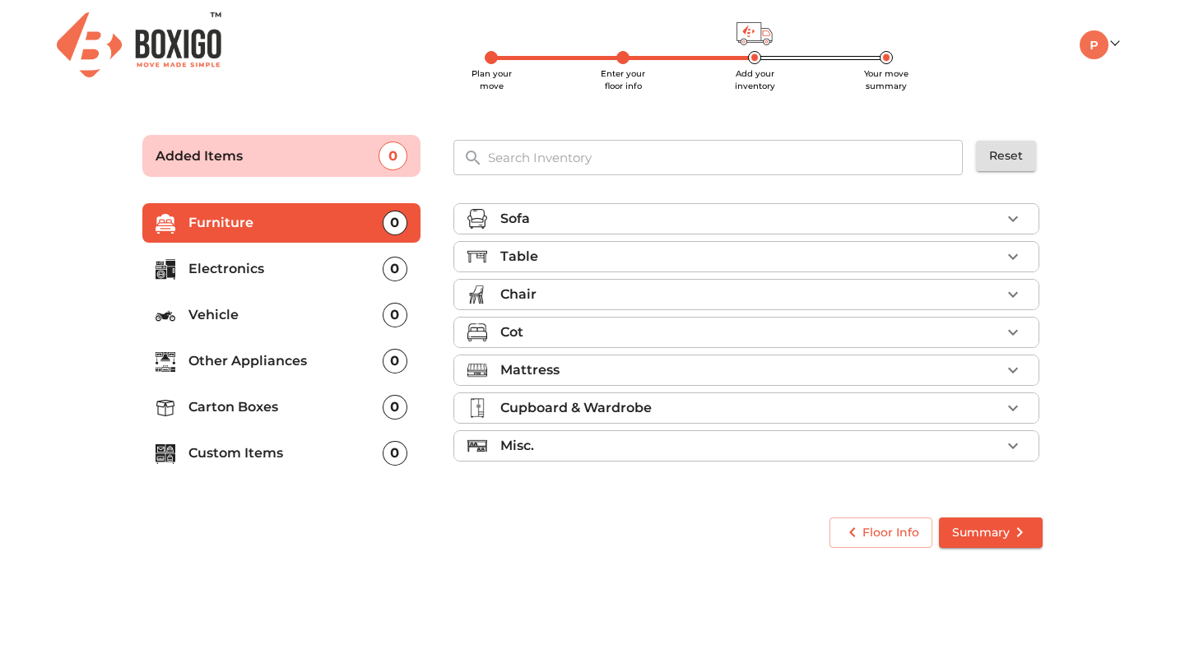
click at [544, 211] on div "Sofa" at bounding box center [750, 219] width 500 height 20
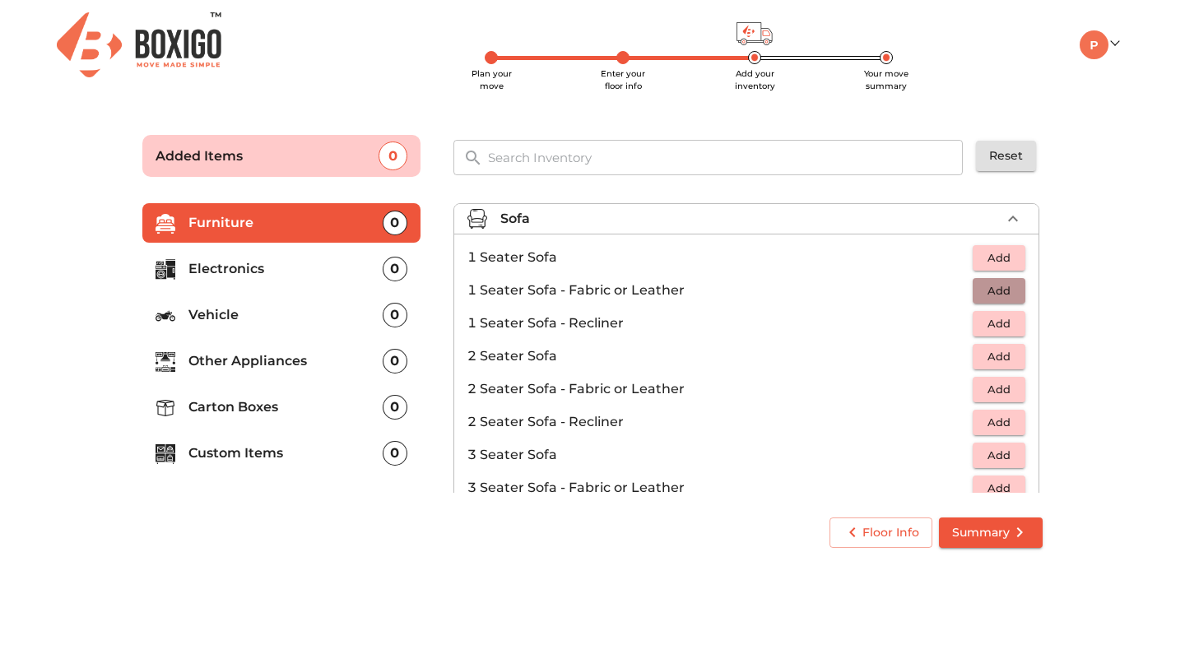
click at [997, 292] on span "Add" at bounding box center [999, 290] width 36 height 19
click at [1008, 536] on span "Summary" at bounding box center [990, 532] width 77 height 21
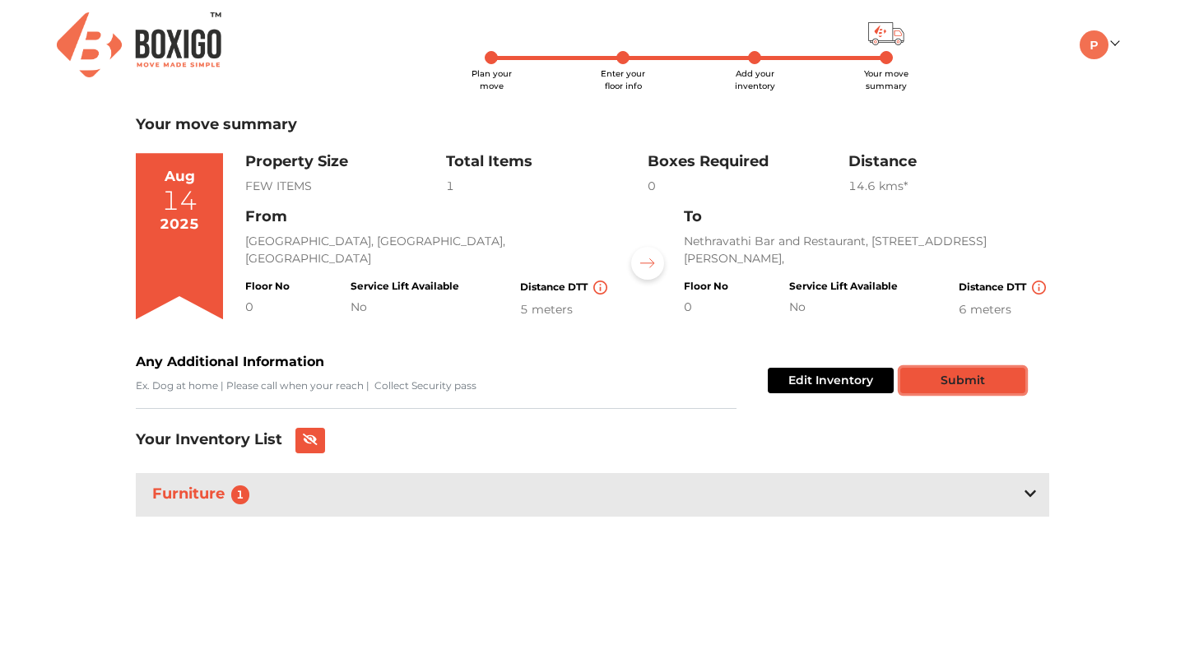
click at [966, 393] on button "Submit" at bounding box center [962, 381] width 125 height 26
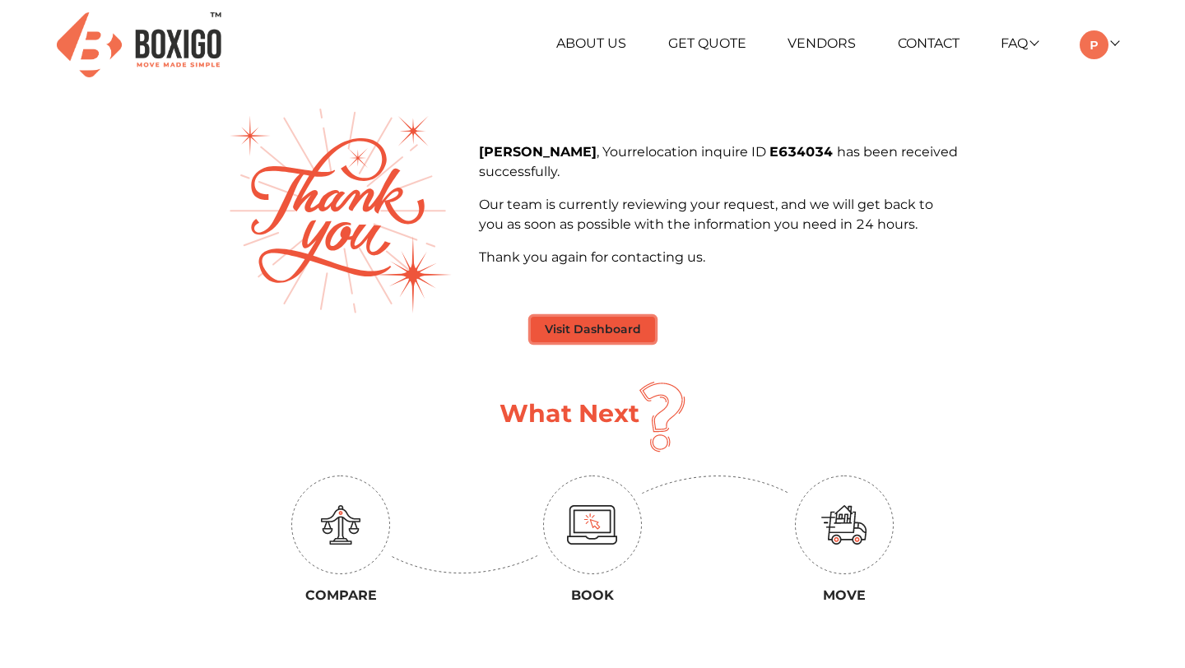
click at [596, 341] on button "Visit Dashboard" at bounding box center [593, 330] width 124 height 26
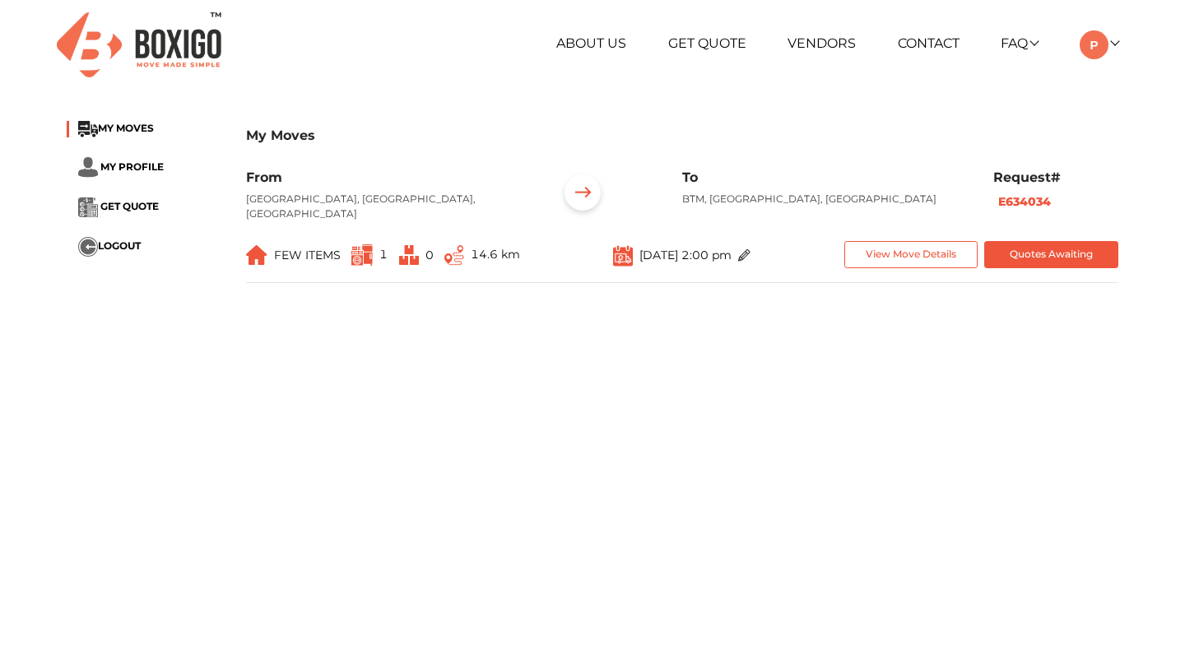
click at [122, 215] on li "GET QUOTE" at bounding box center [144, 207] width 155 height 20
